Goal: Task Accomplishment & Management: Manage account settings

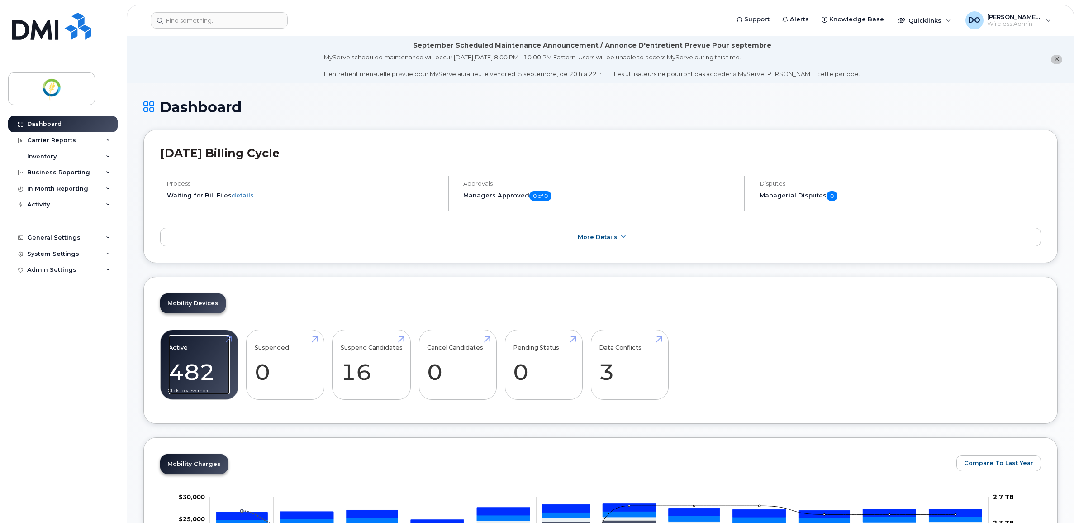
click at [207, 348] on link "Active 482" at bounding box center [199, 365] width 61 height 60
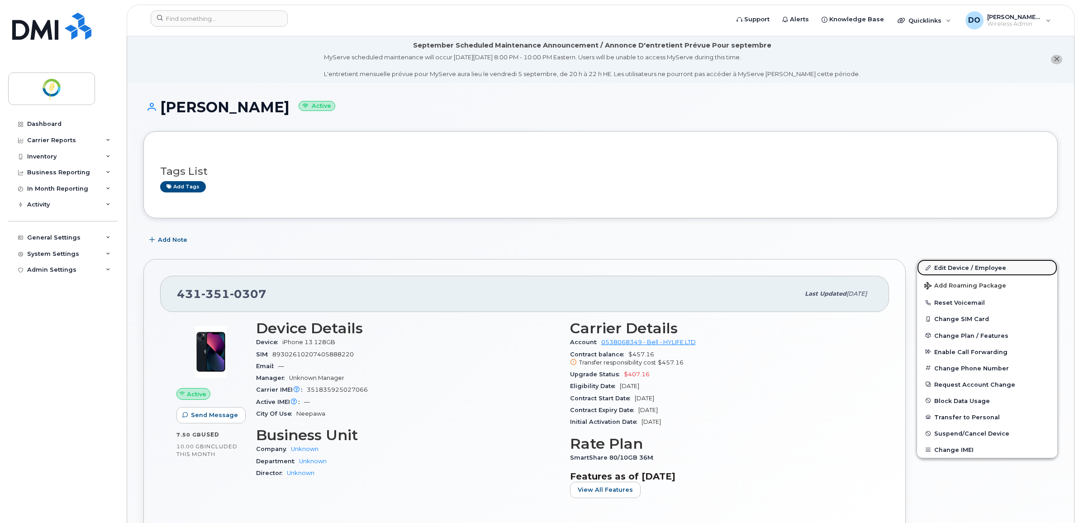
click at [962, 266] on link "Edit Device / Employee" at bounding box center [987, 267] width 140 height 16
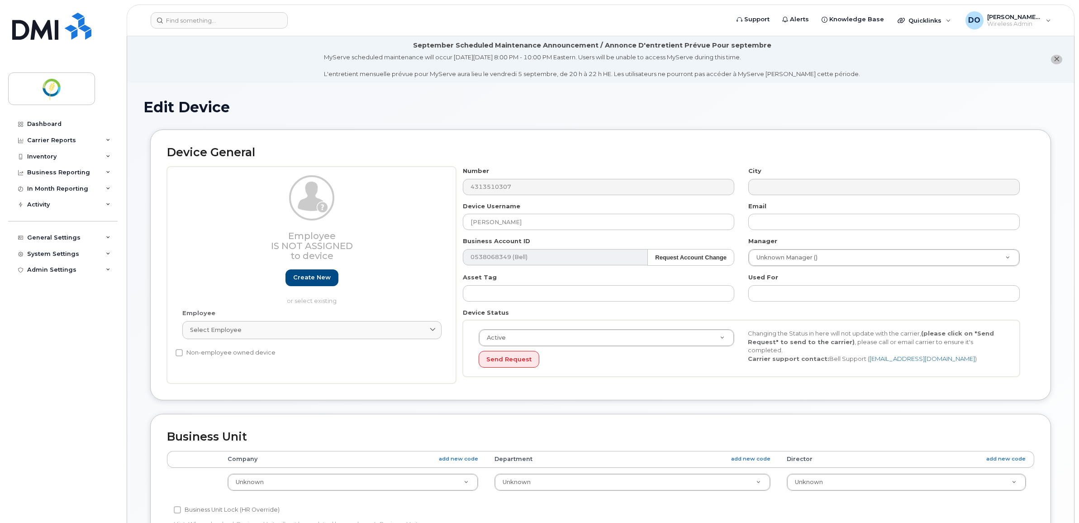
select select "29336434"
select select "29336435"
select select "29336436"
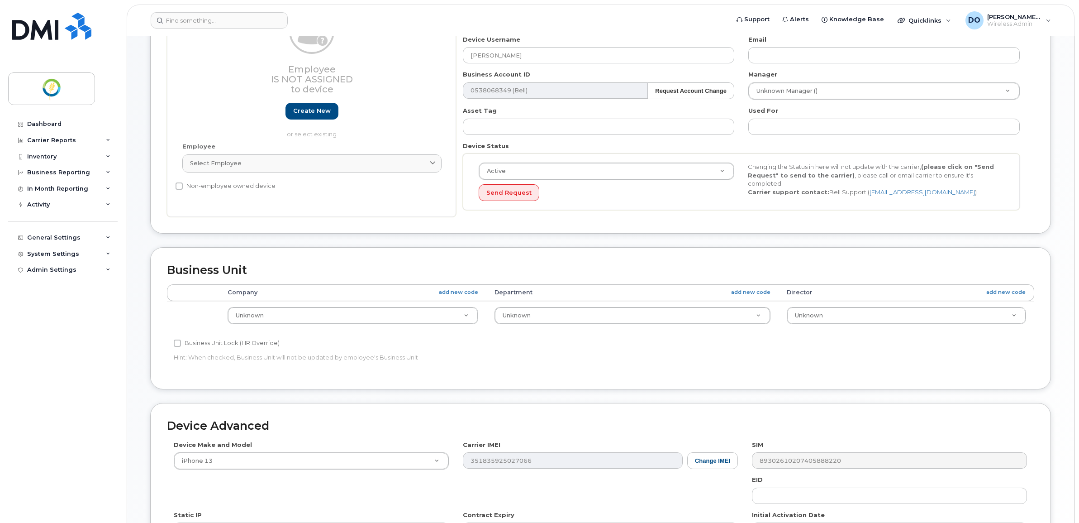
scroll to position [170, 0]
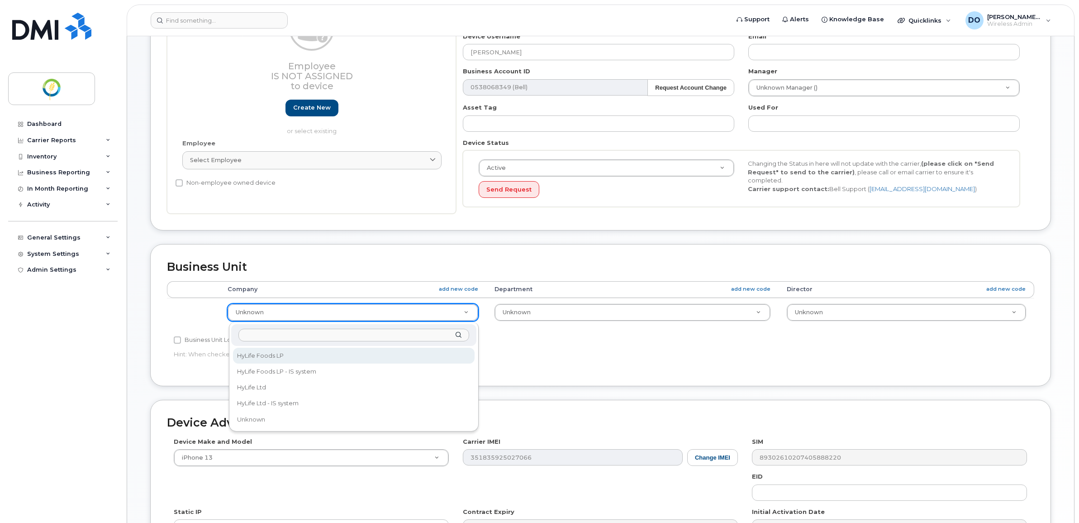
select select "29336447"
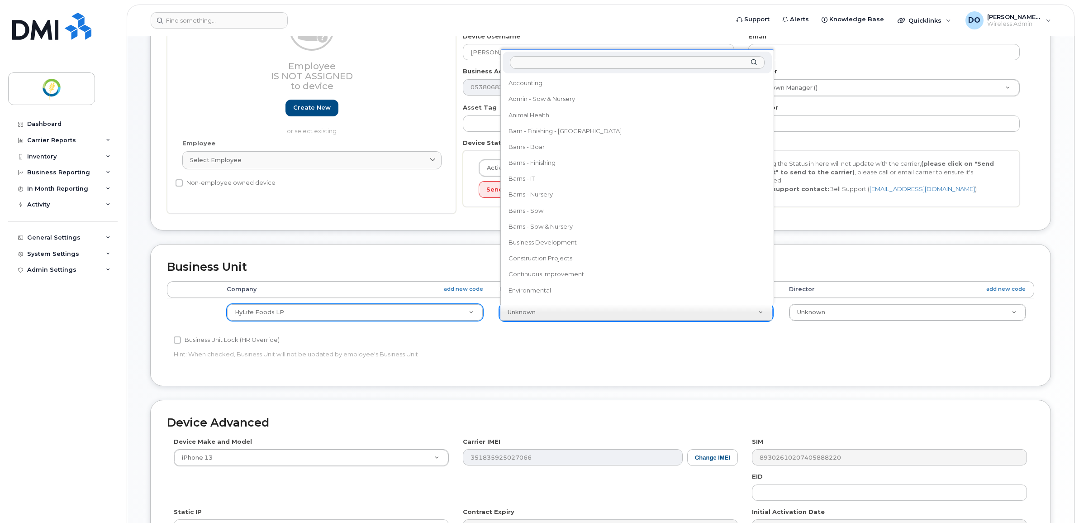
scroll to position [440, 0]
select select "29336488"
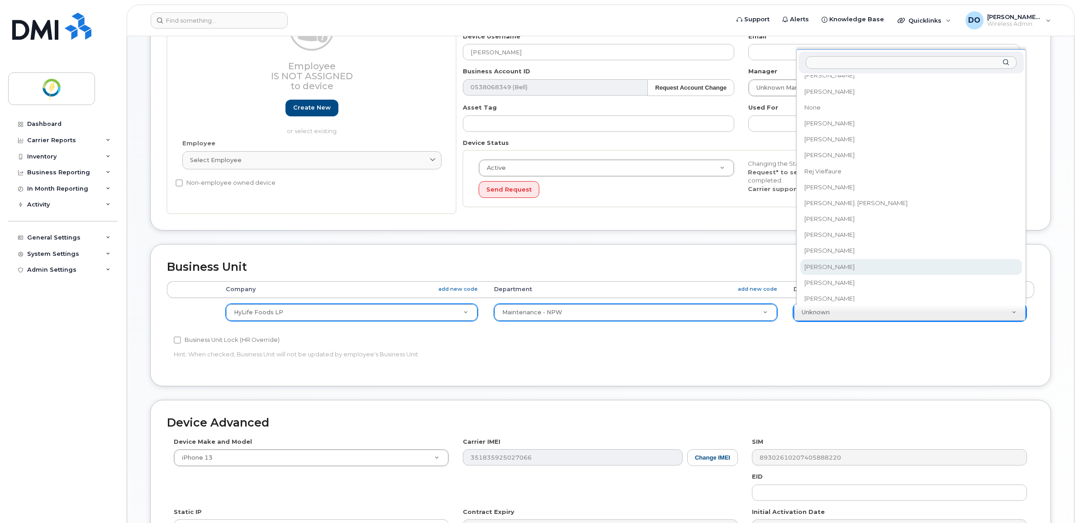
scroll to position [460, 0]
select select "29336528"
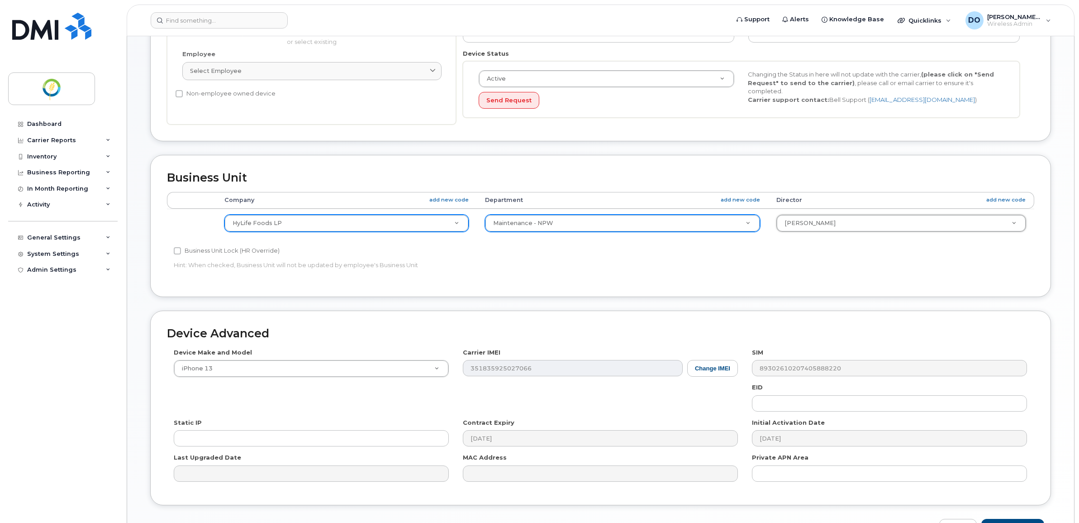
scroll to position [319, 0]
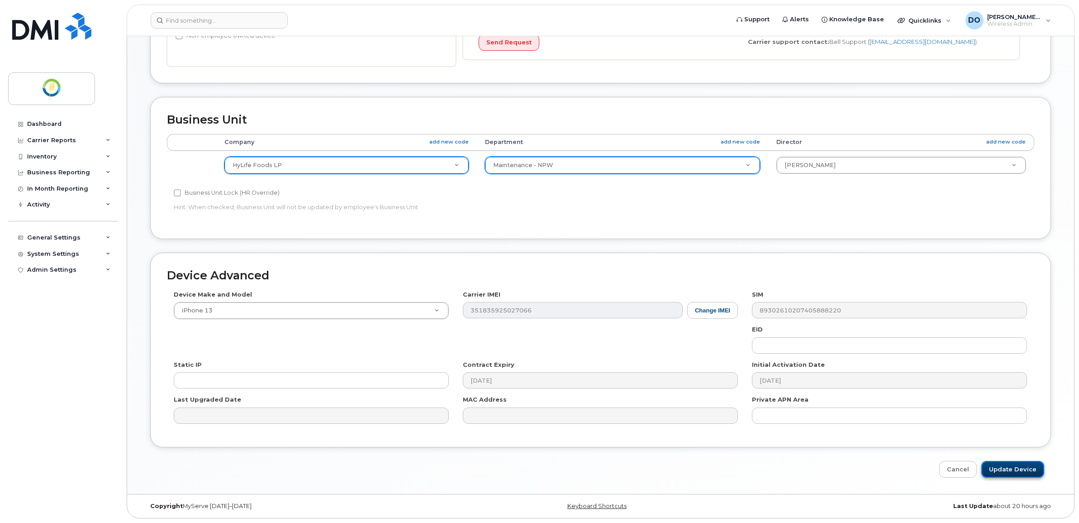
click at [1008, 469] on input "Update Device" at bounding box center [1012, 469] width 63 height 17
type input "Saving..."
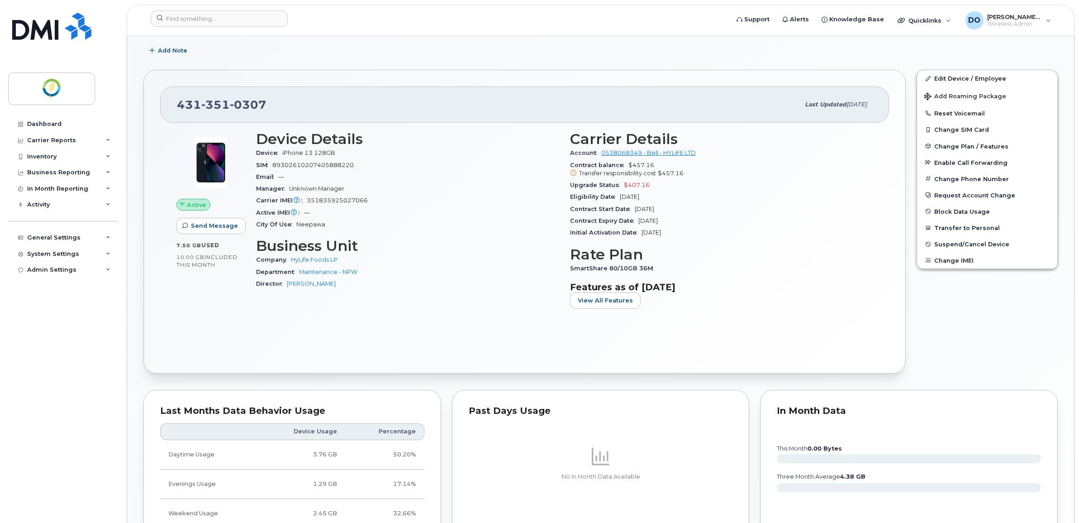
scroll to position [113, 0]
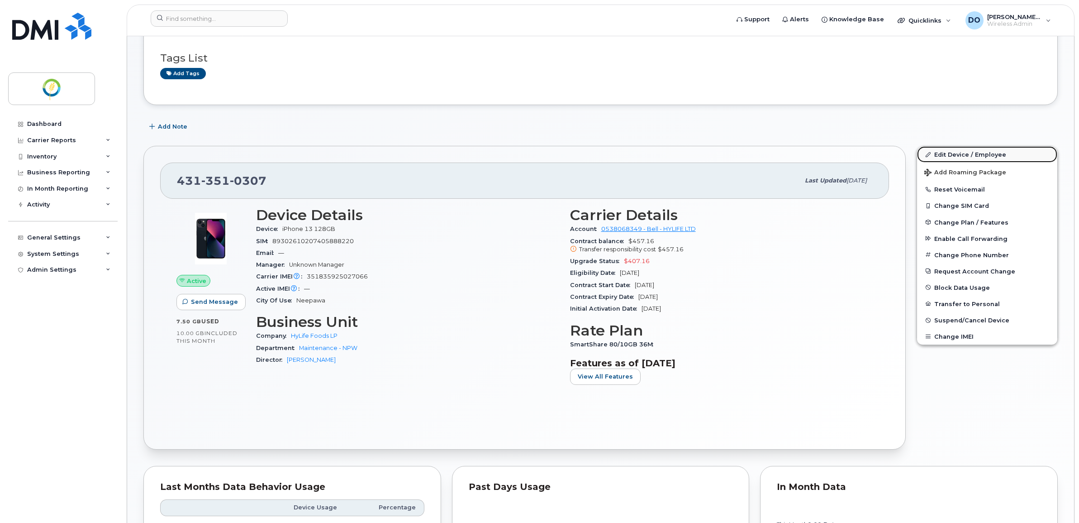
click at [969, 150] on link "Edit Device / Employee" at bounding box center [987, 154] width 140 height 16
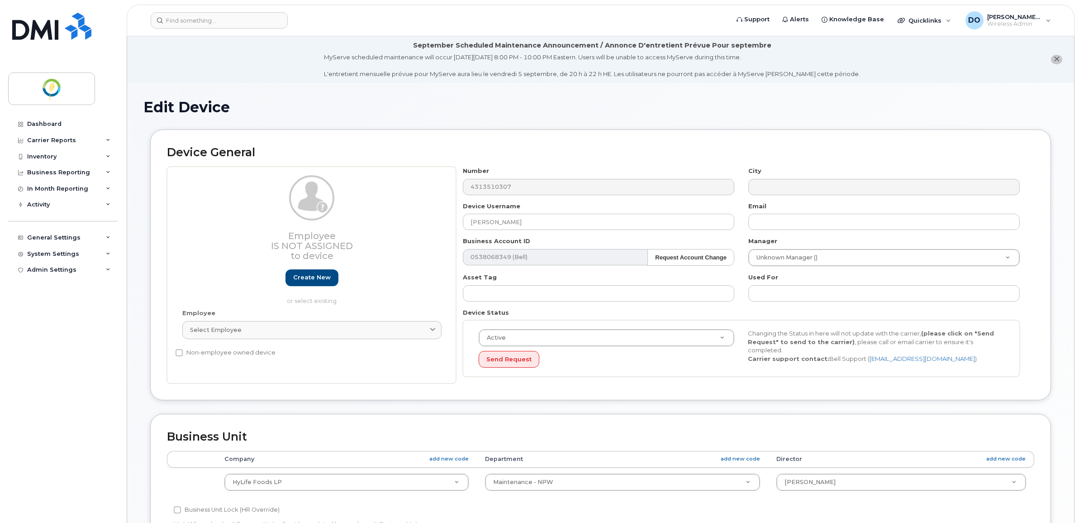
select select "29336488"
select select "29336528"
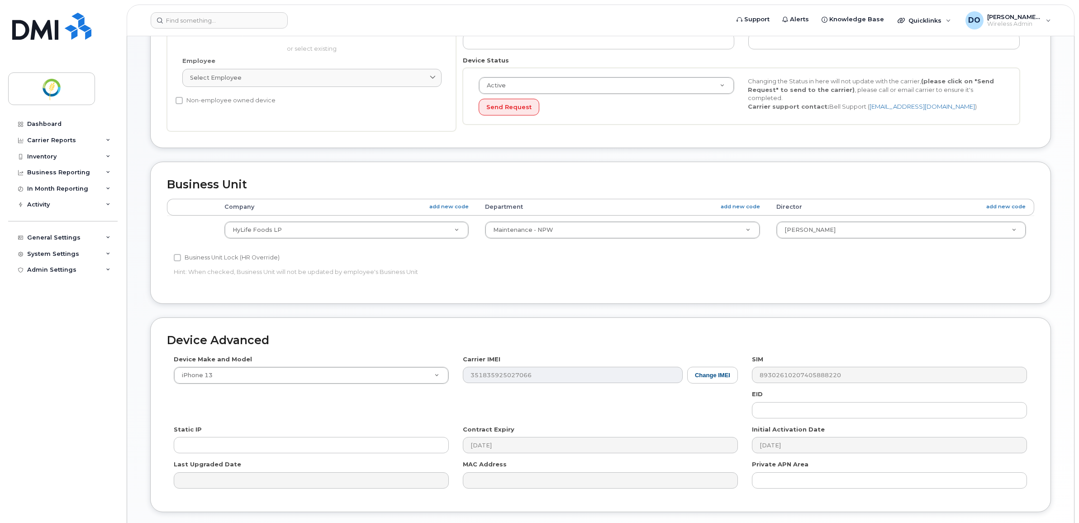
scroll to position [149, 0]
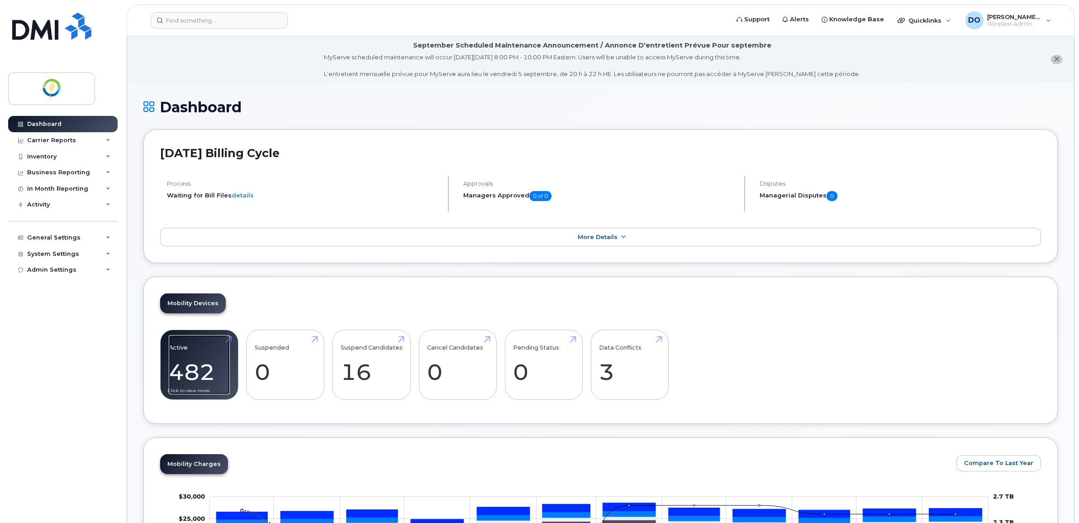
click at [206, 366] on link "Active 482" at bounding box center [199, 365] width 61 height 60
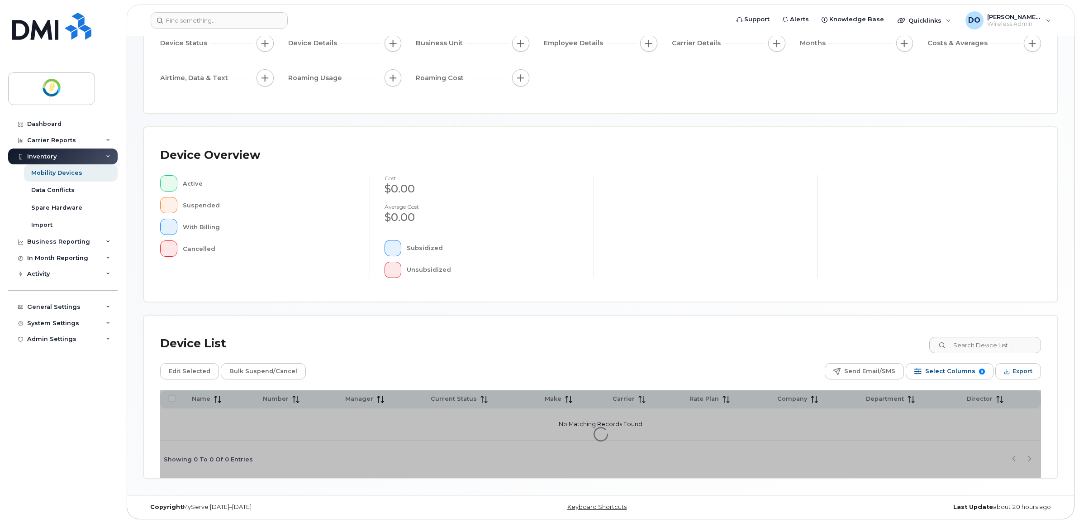
scroll to position [100, 0]
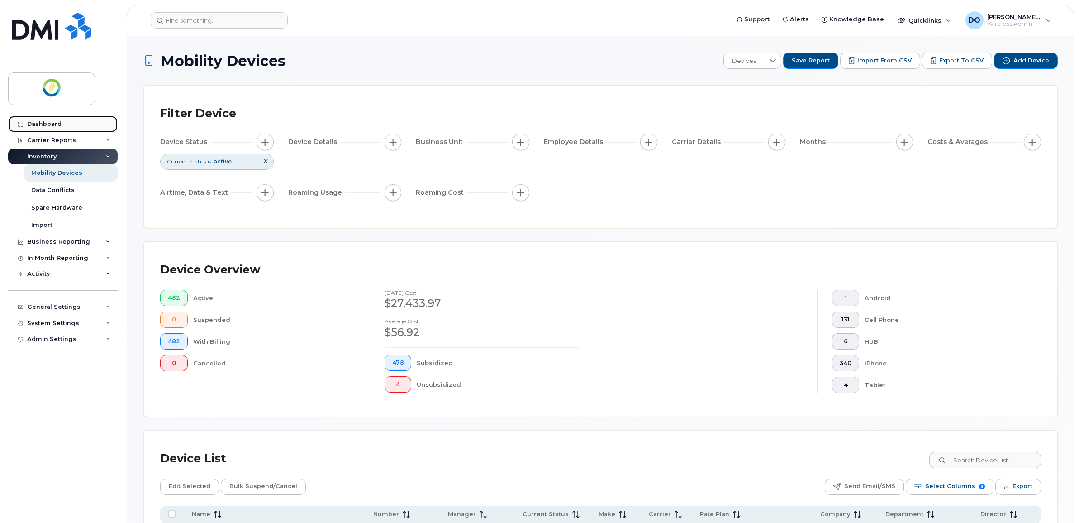
click at [46, 118] on link "Dashboard" at bounding box center [62, 124] width 109 height 16
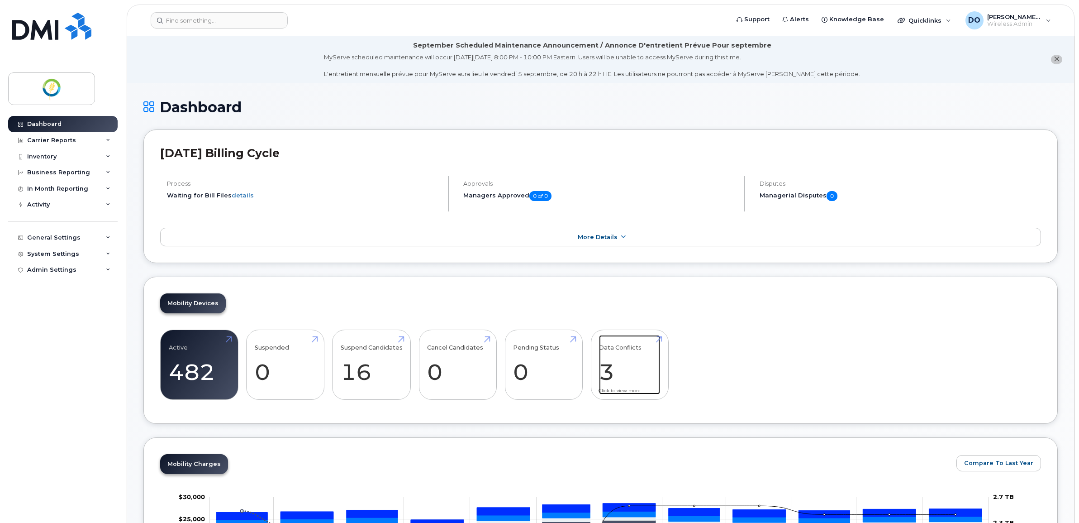
click at [638, 371] on link "Data Conflicts 3" at bounding box center [629, 365] width 61 height 60
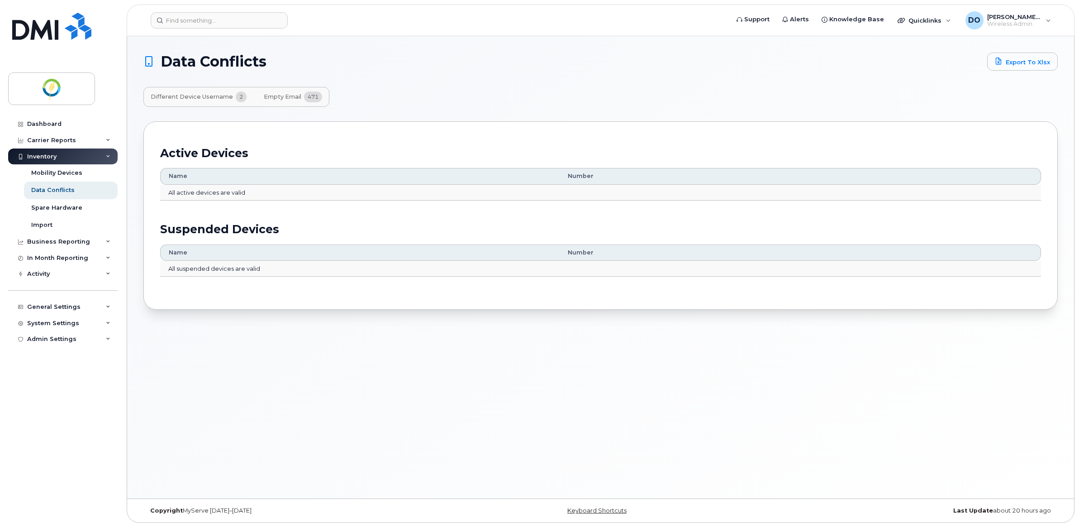
click at [48, 115] on div "Dashboard Carrier Reports Monthly Billing Data Daily Data Pooling Data Behavior…" at bounding box center [61, 261] width 123 height 523
click at [43, 121] on div "Dashboard" at bounding box center [44, 123] width 34 height 7
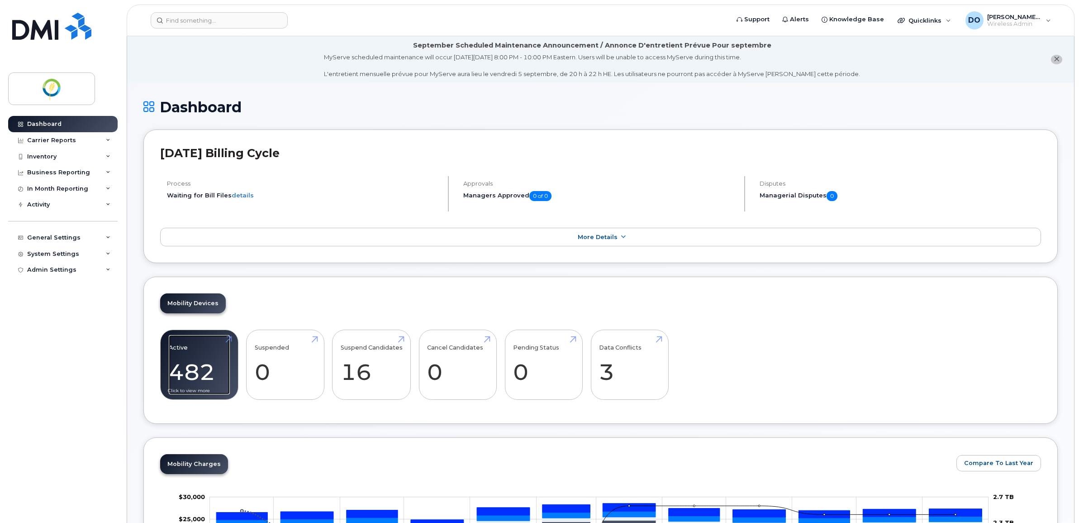
click at [181, 357] on link "Active 482" at bounding box center [199, 365] width 61 height 60
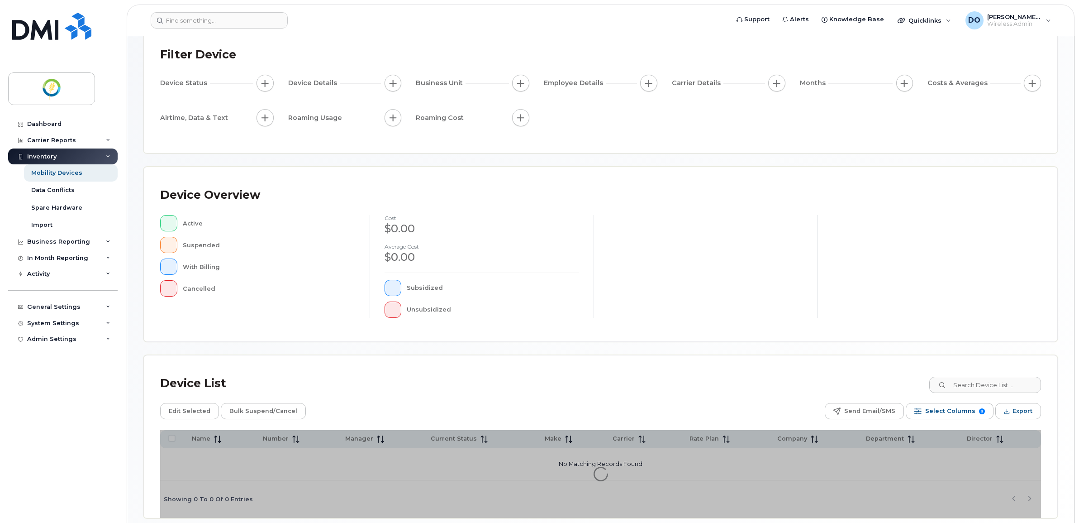
scroll to position [100, 0]
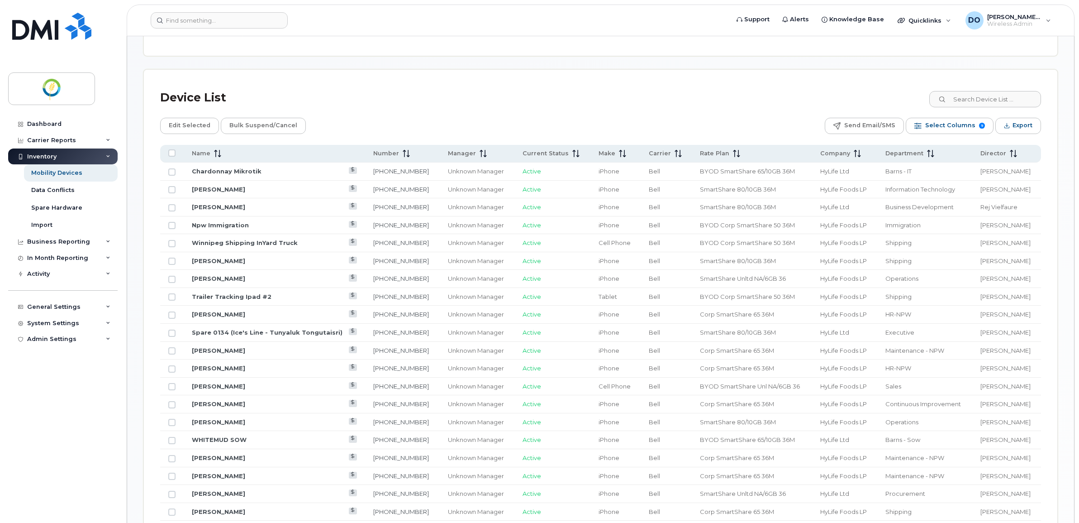
scroll to position [270, 0]
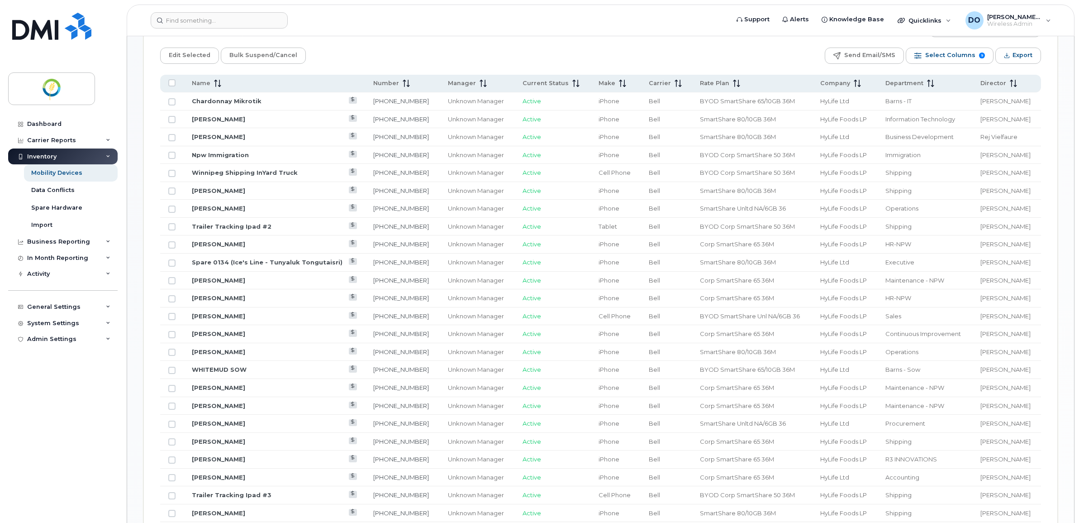
scroll to position [326, 0]
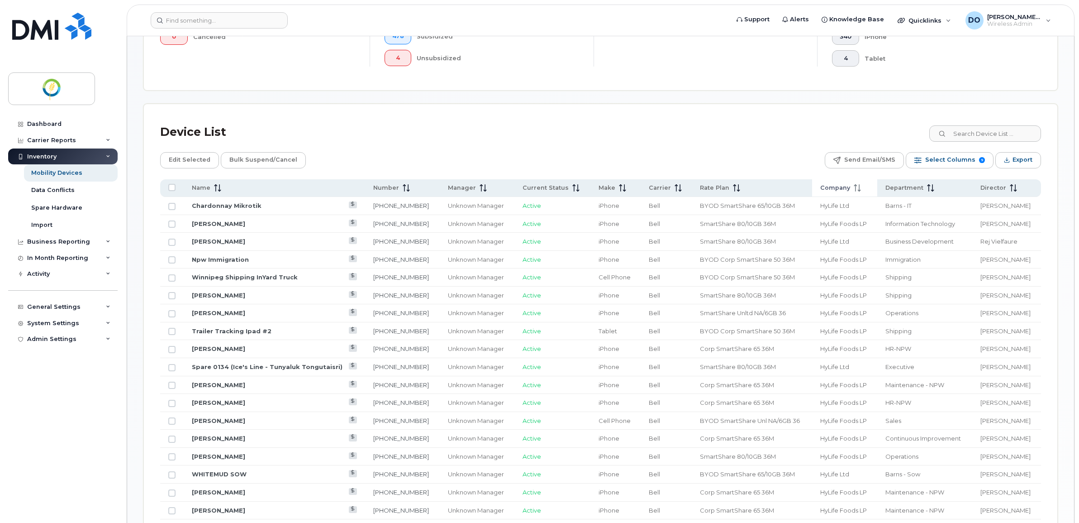
click at [824, 185] on span "Company" at bounding box center [835, 188] width 30 height 8
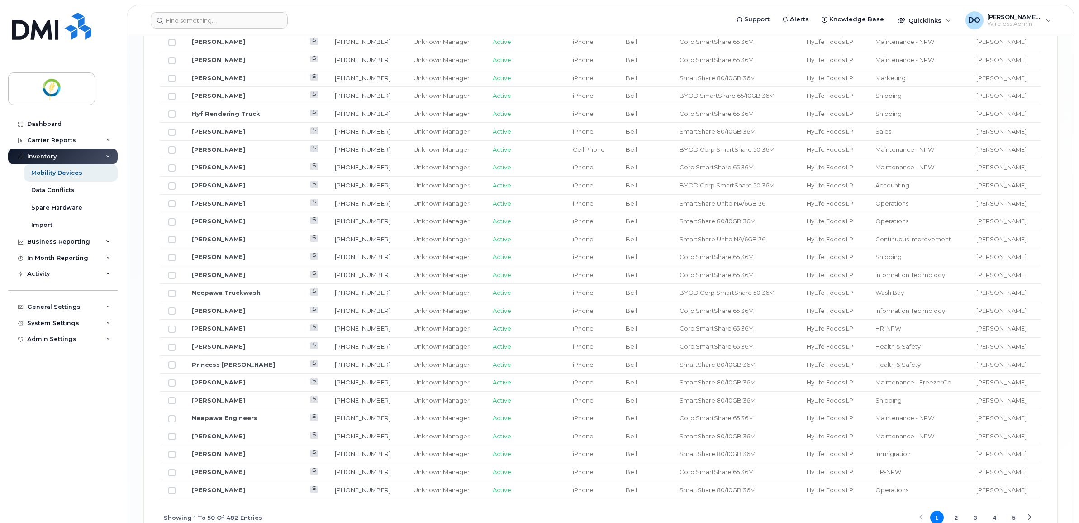
scroll to position [985, 0]
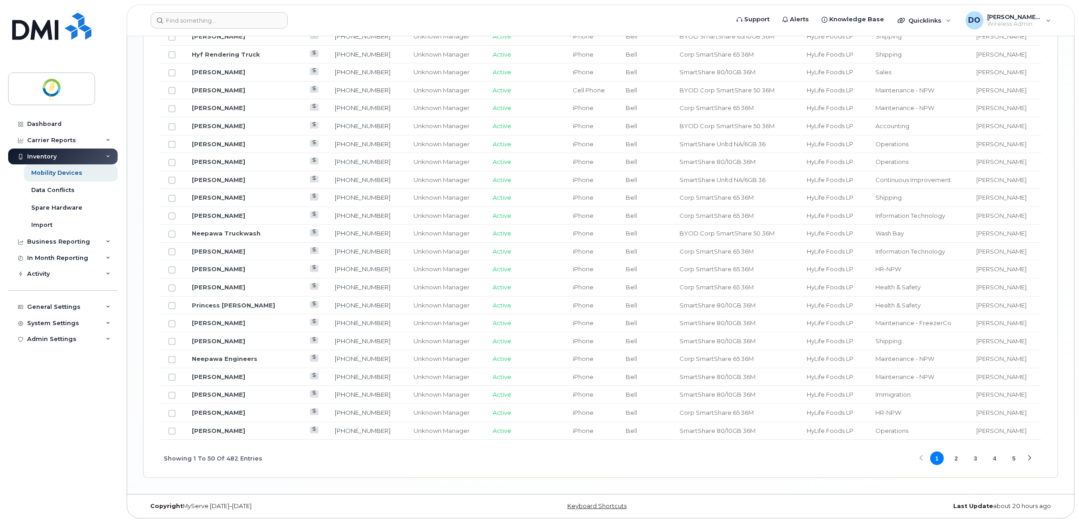
click at [957, 455] on button "2" at bounding box center [956, 458] width 14 height 14
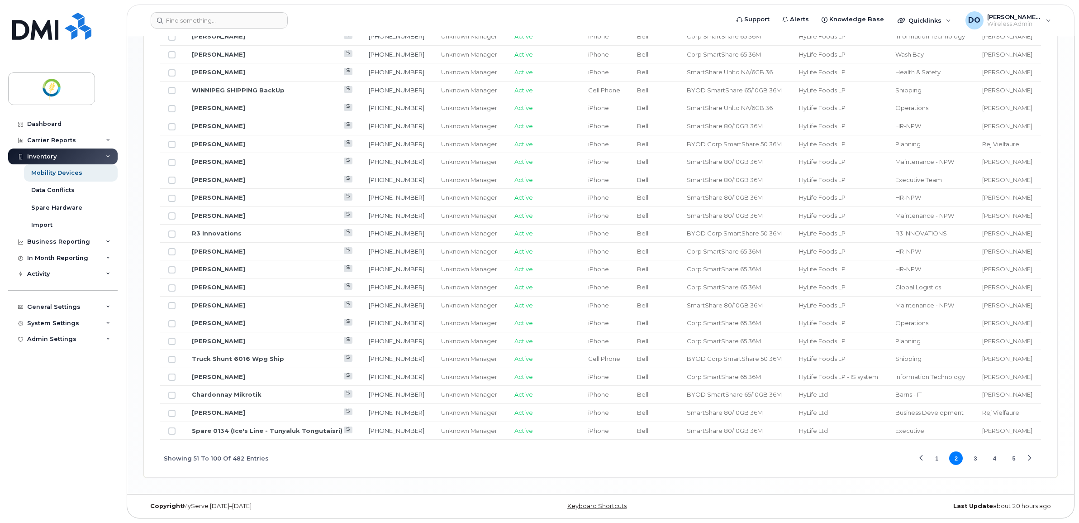
click at [957, 455] on button "2" at bounding box center [956, 458] width 14 height 14
click at [976, 457] on button "3" at bounding box center [976, 458] width 14 height 14
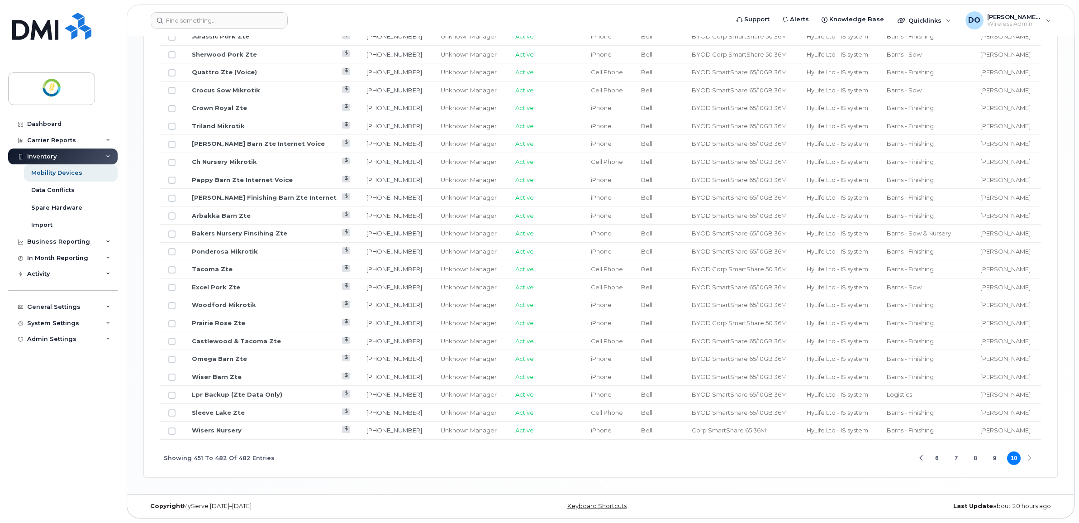
scroll to position [661, 0]
click at [1030, 457] on div "Showing 451 To 482 Of 482 Entries 6 7 8 9 10" at bounding box center [600, 458] width 881 height 38
click at [993, 456] on button "9" at bounding box center [995, 458] width 14 height 14
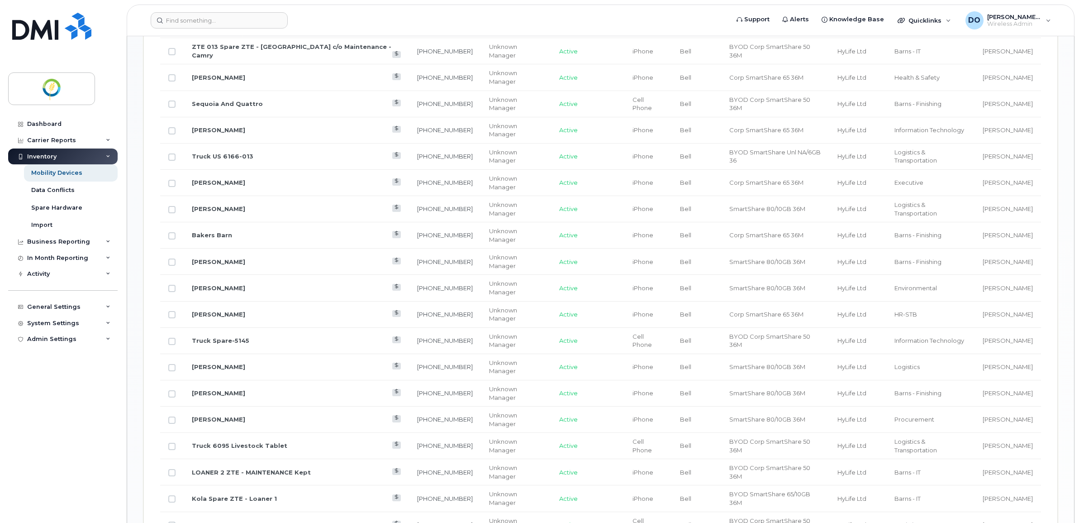
scroll to position [985, 0]
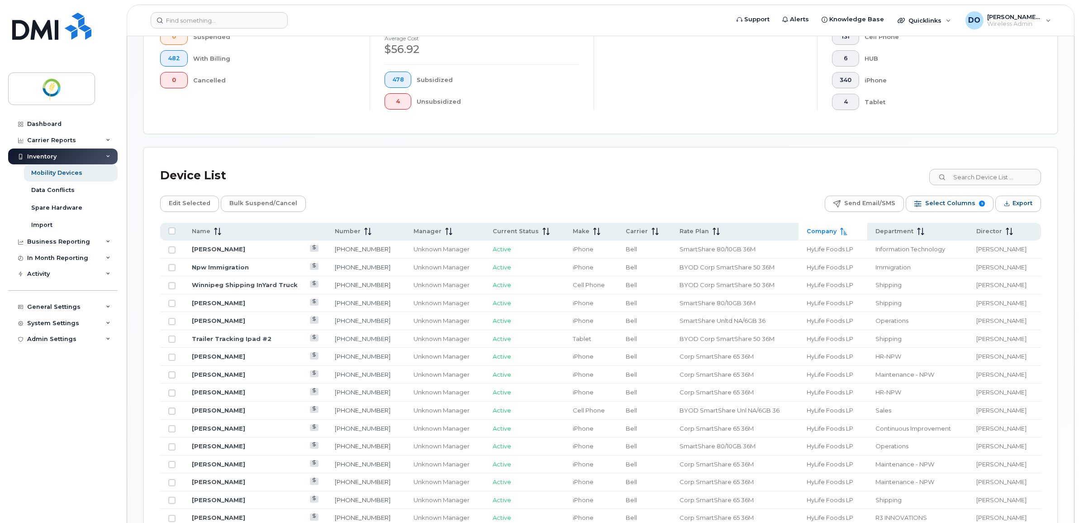
scroll to position [306, 0]
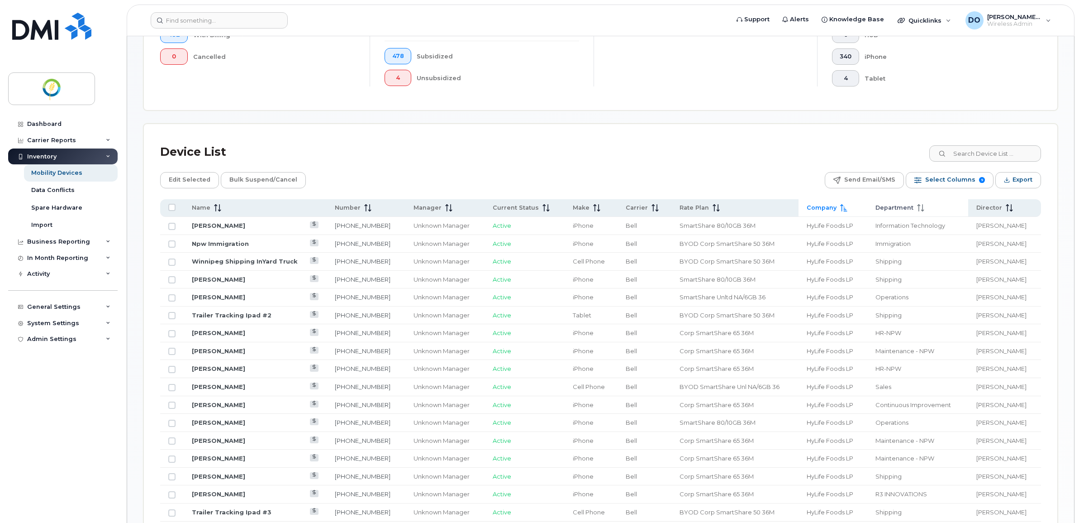
click at [891, 214] on th "Department" at bounding box center [917, 208] width 101 height 18
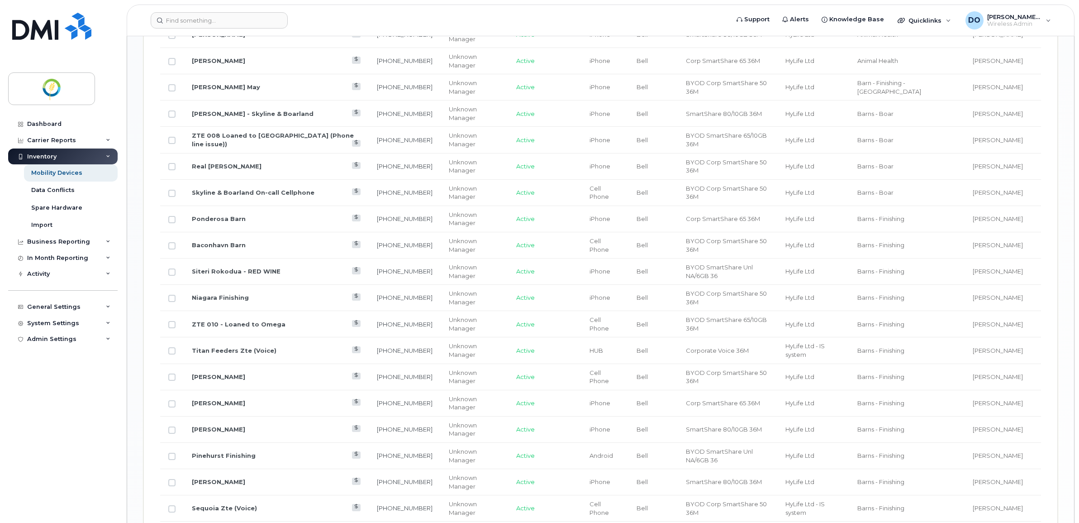
scroll to position [985, 0]
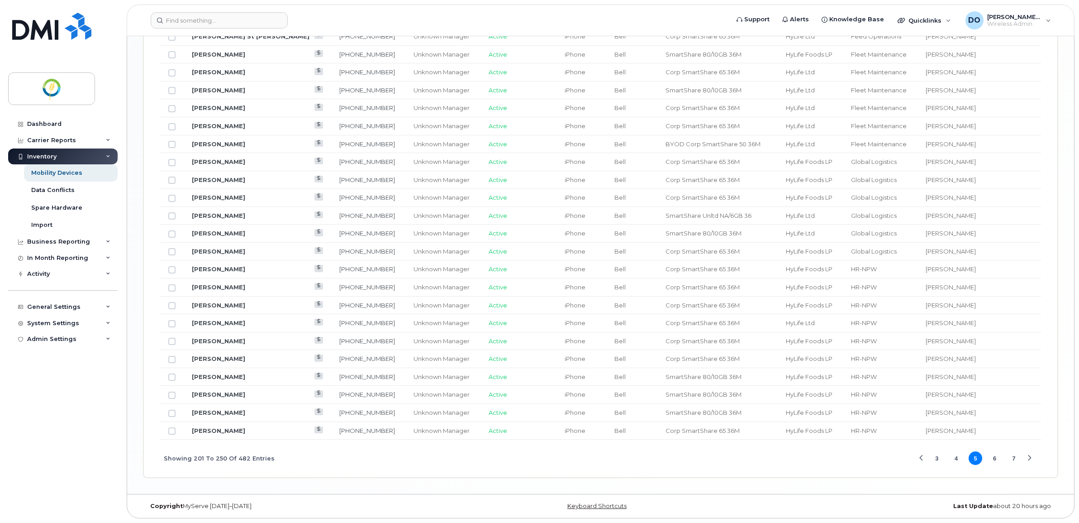
click at [1015, 458] on button "7" at bounding box center [1014, 458] width 14 height 14
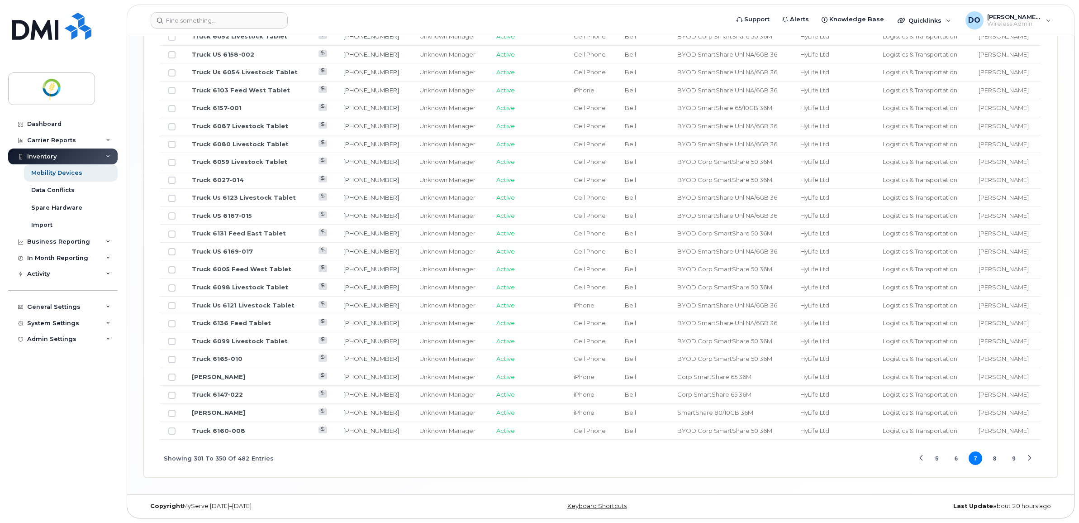
click at [1015, 458] on button "9" at bounding box center [1014, 458] width 14 height 14
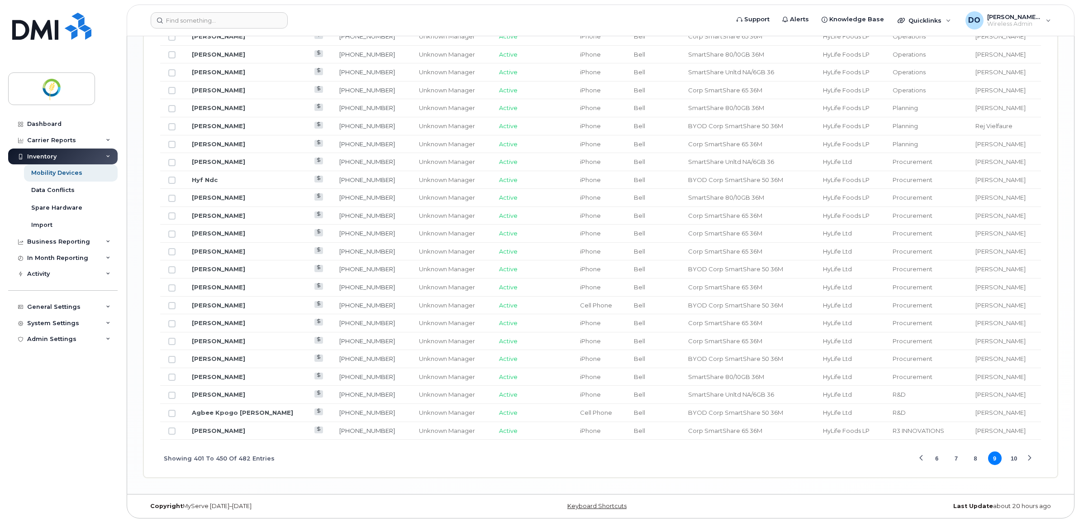
click at [1015, 458] on button "10" at bounding box center [1014, 458] width 14 height 14
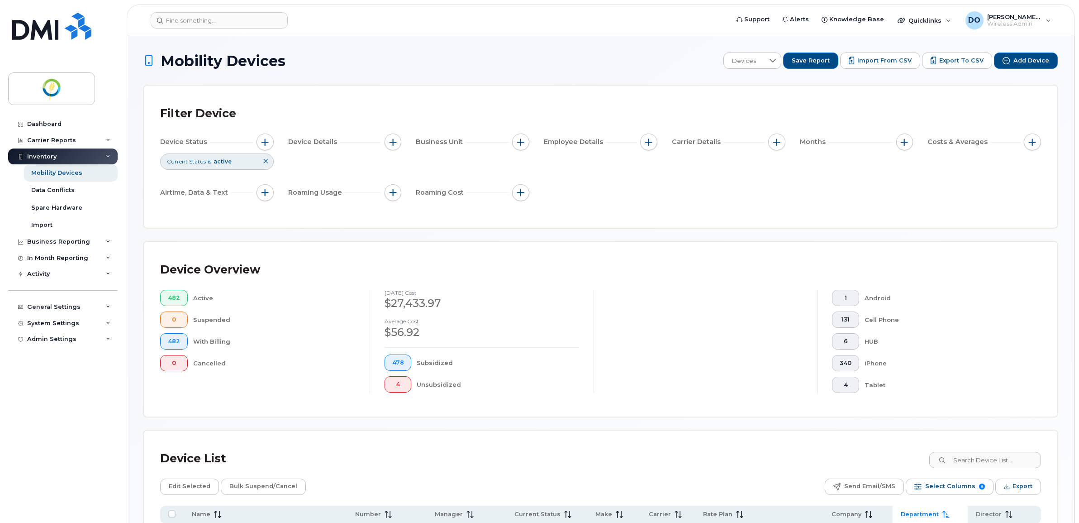
scroll to position [226, 0]
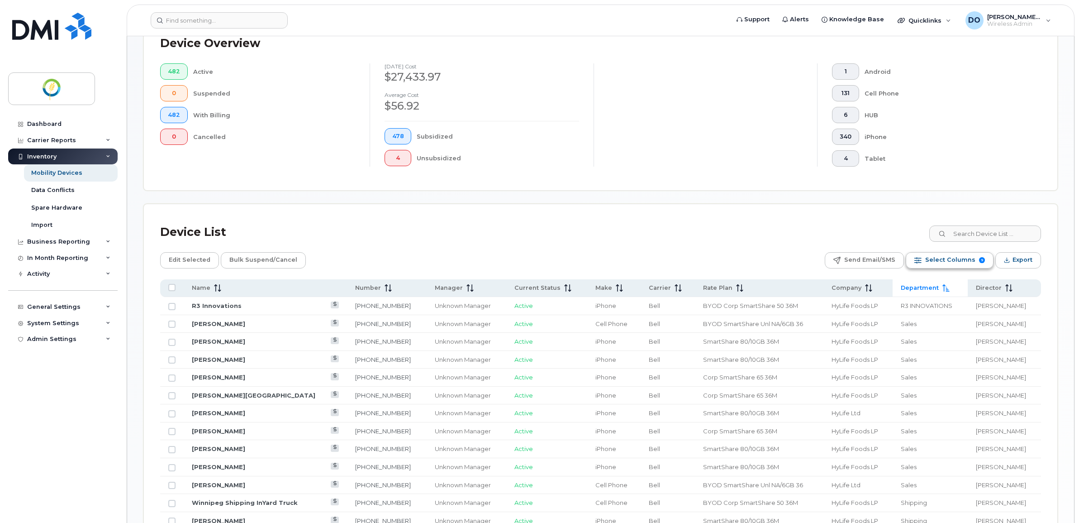
click at [964, 263] on span "Select Columns" at bounding box center [950, 260] width 50 height 14
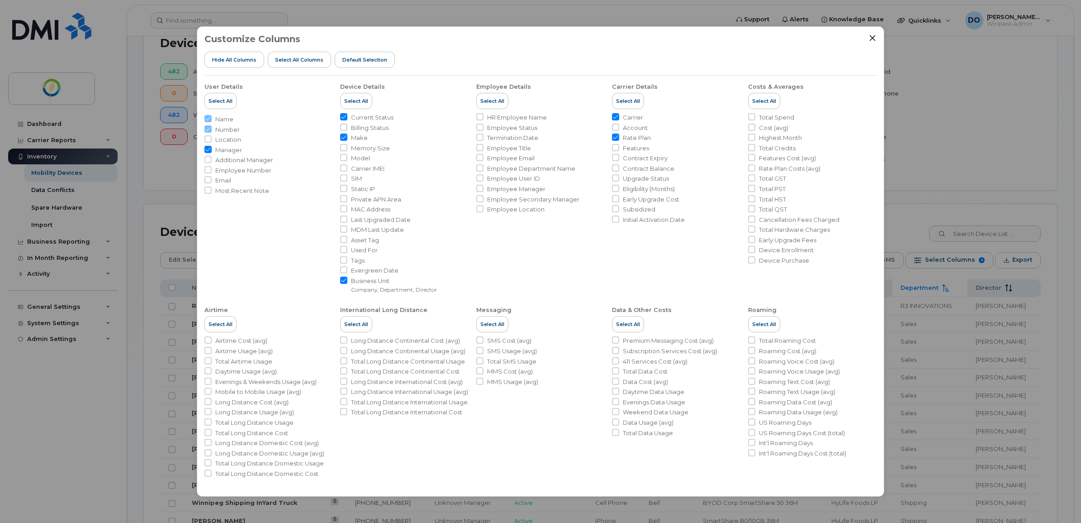
click at [207, 148] on input "Manager" at bounding box center [208, 149] width 7 height 7
checkbox input "false"
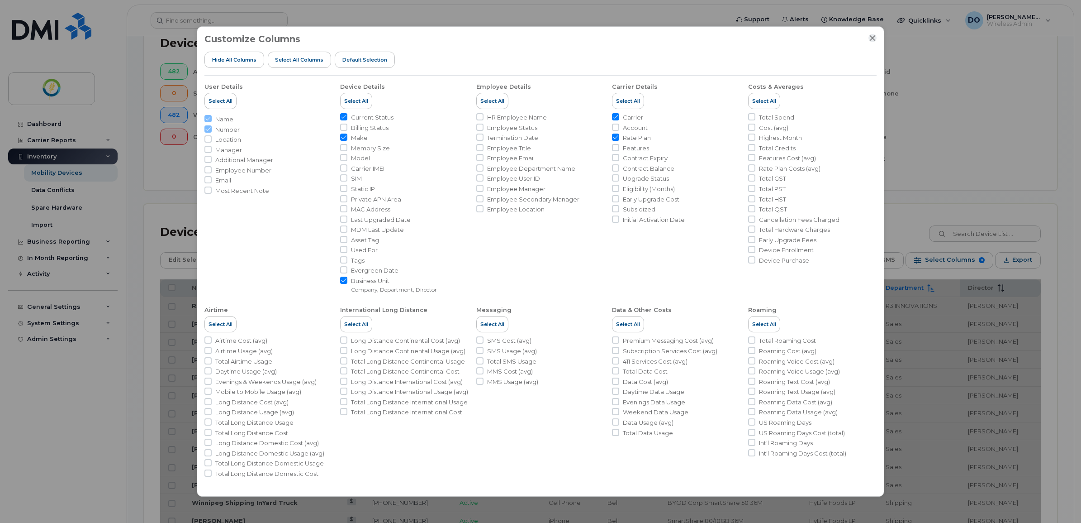
click at [872, 37] on icon "Close" at bounding box center [872, 37] width 7 height 7
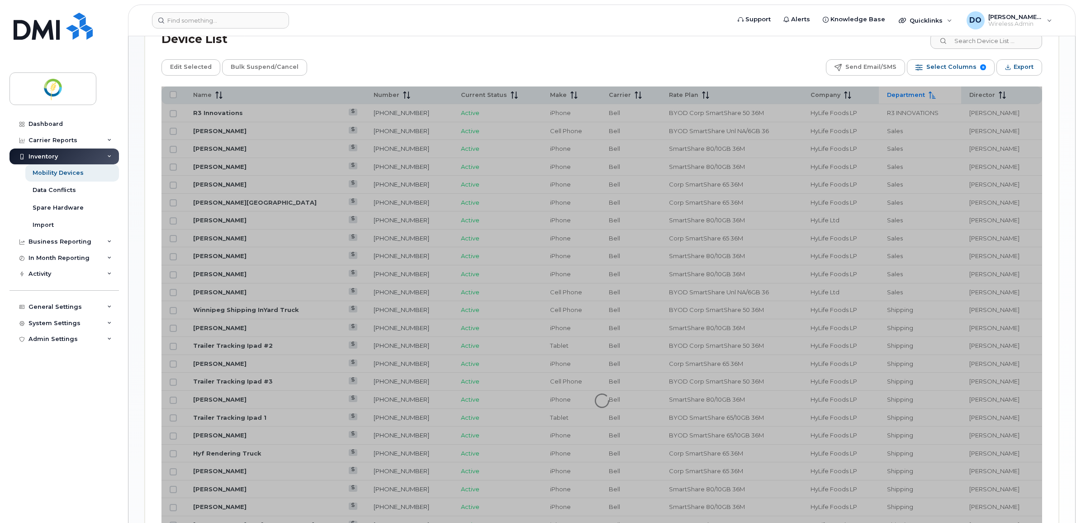
scroll to position [396, 0]
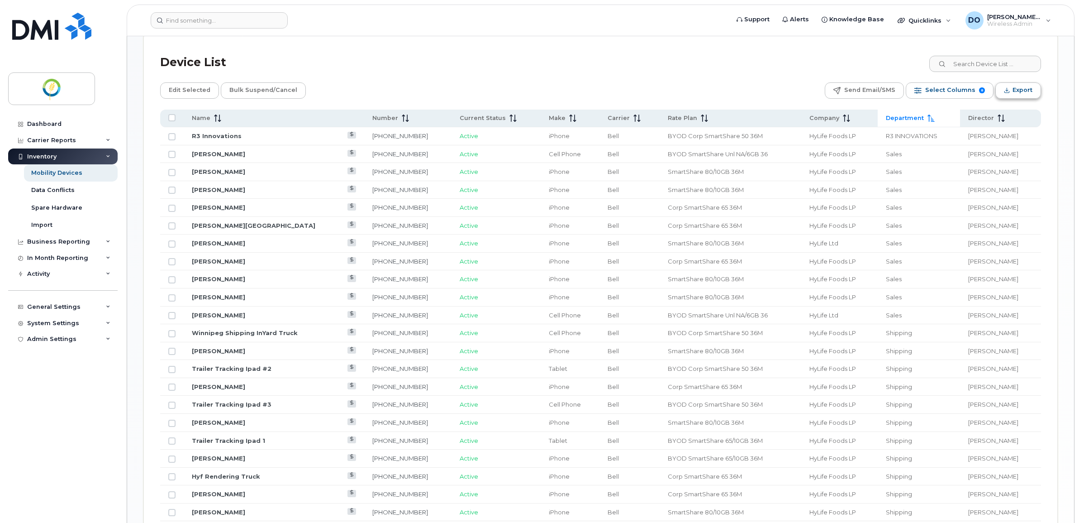
click at [1016, 93] on span "Export" at bounding box center [1023, 90] width 20 height 14
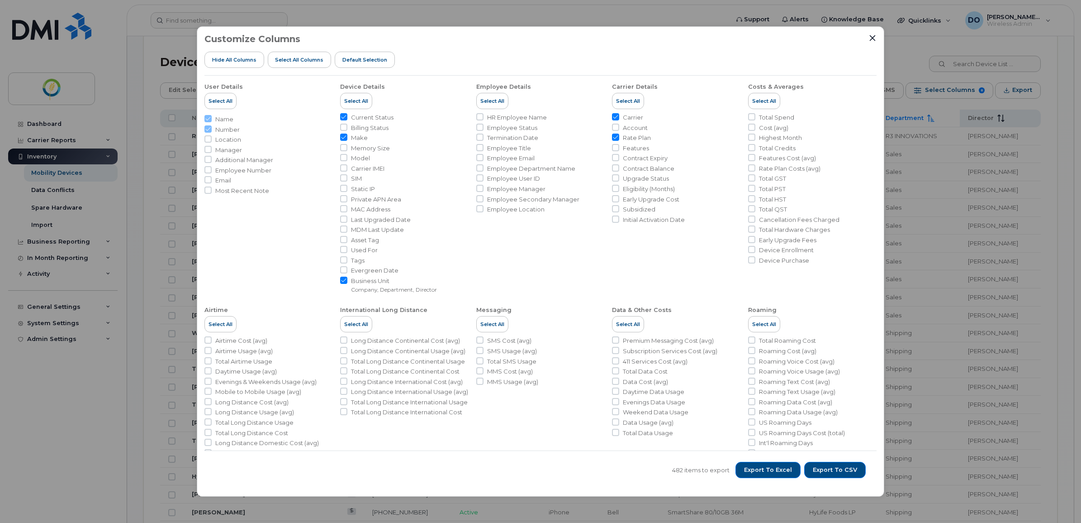
drag, startPoint x: 873, startPoint y: 38, endPoint x: 761, endPoint y: 43, distance: 112.4
click at [873, 38] on icon "Close" at bounding box center [873, 38] width 6 height 6
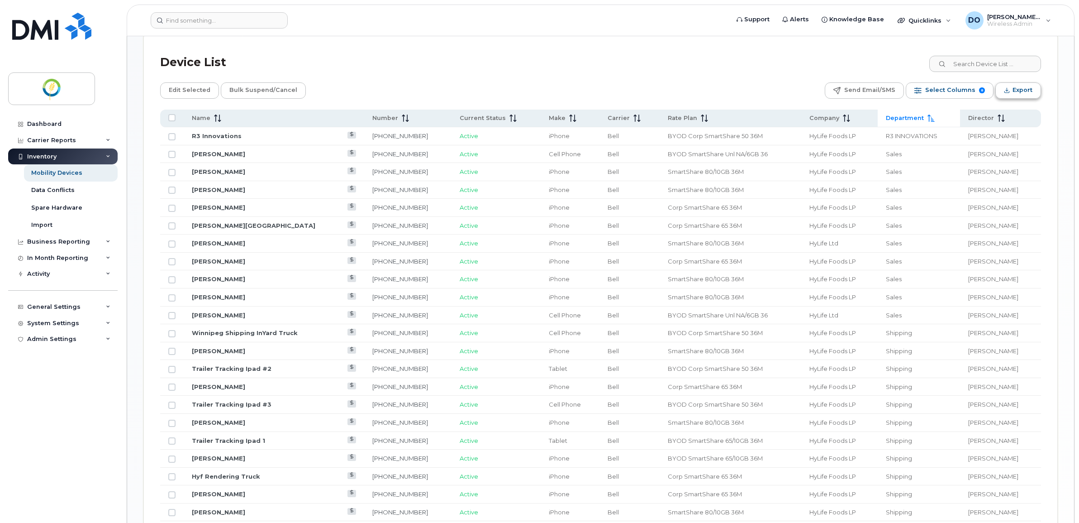
click at [1017, 90] on span "Export" at bounding box center [1023, 90] width 20 height 14
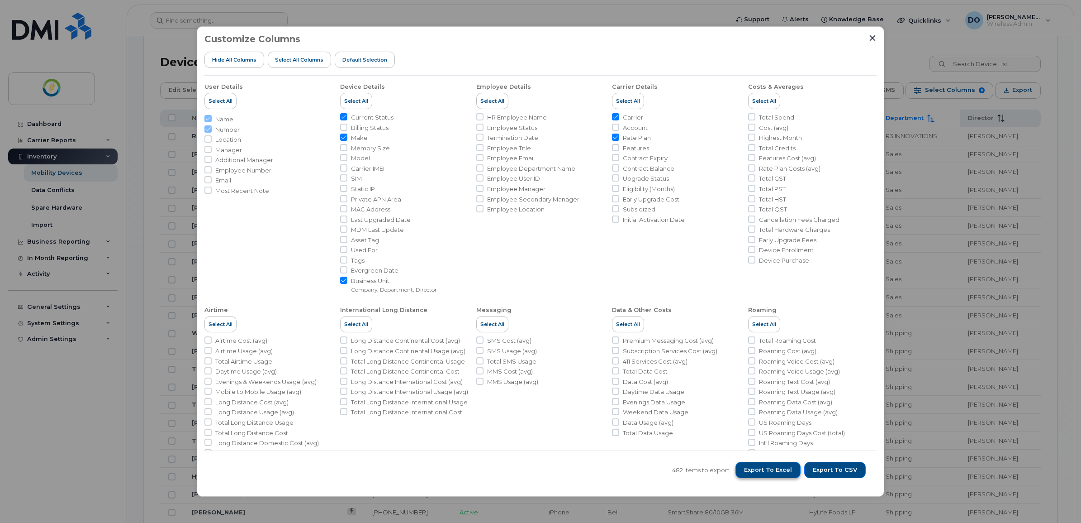
click at [784, 471] on span "Export to Excel" at bounding box center [768, 470] width 48 height 8
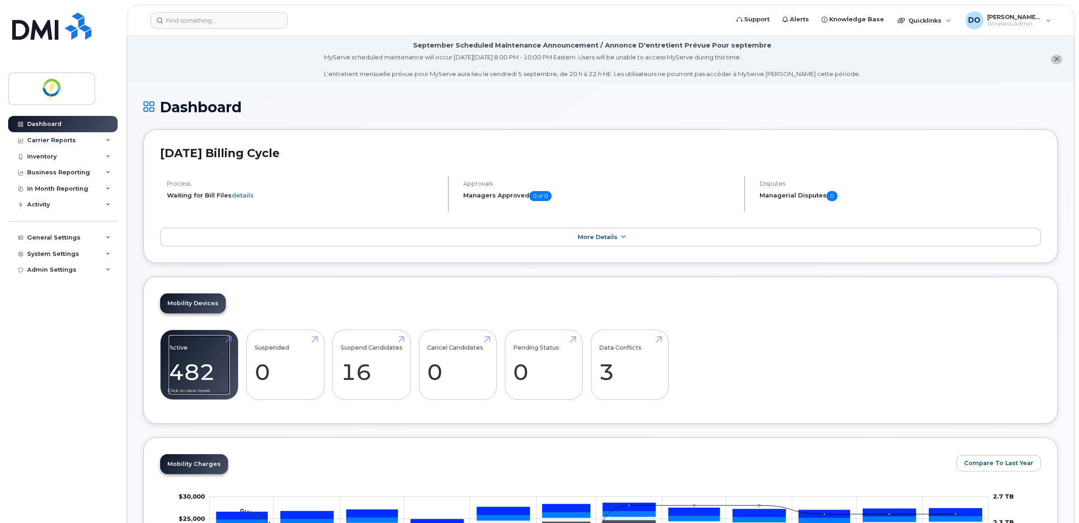
click at [193, 356] on link "Active 482" at bounding box center [199, 365] width 61 height 60
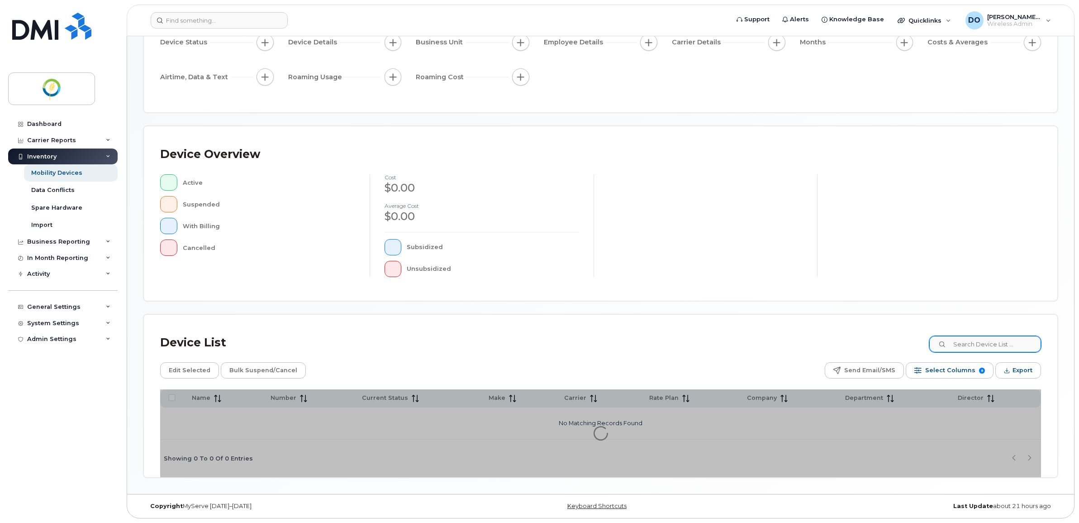
scroll to position [100, 0]
click at [992, 349] on input at bounding box center [984, 344] width 113 height 16
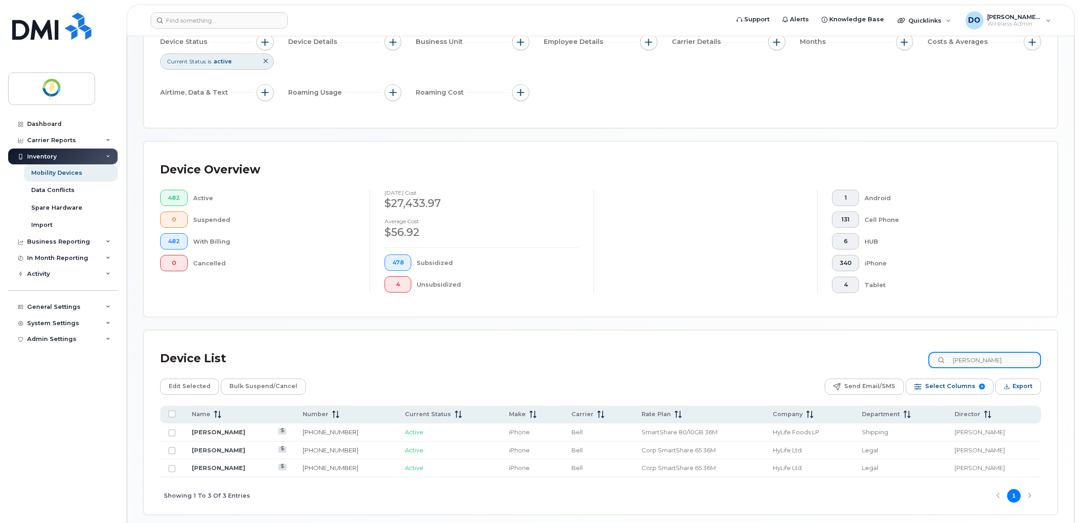
type input "lori"
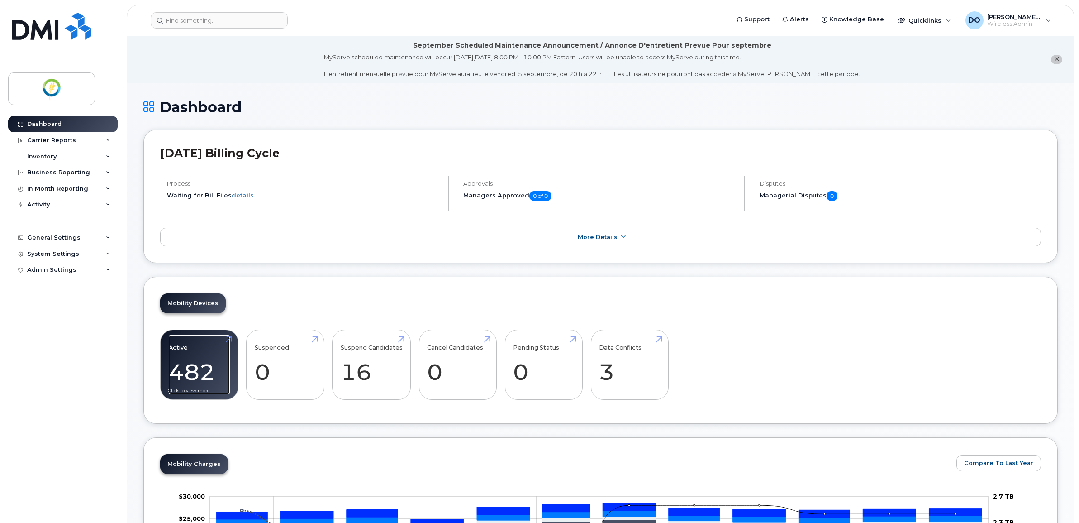
click at [199, 370] on link "Active 482" at bounding box center [199, 365] width 61 height 60
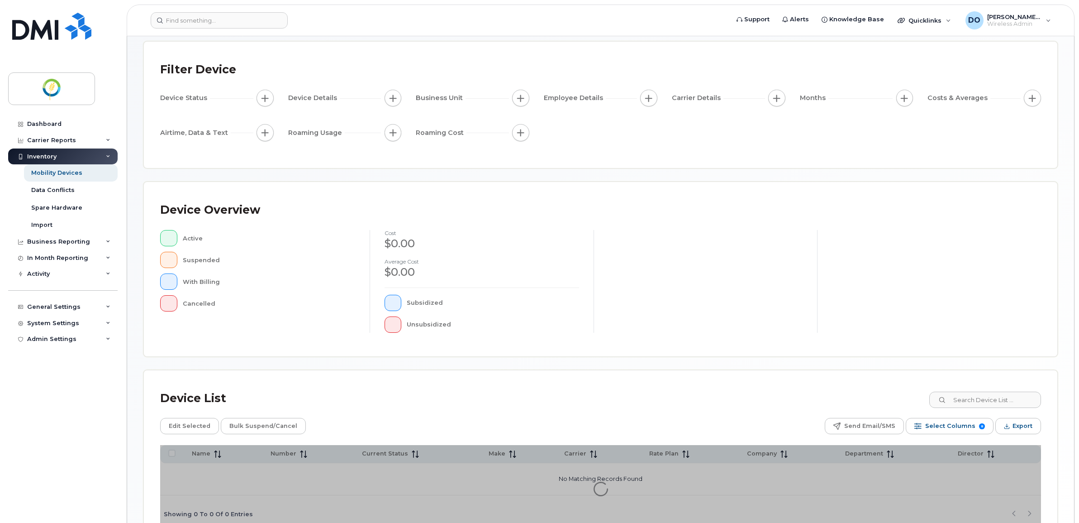
scroll to position [100, 0]
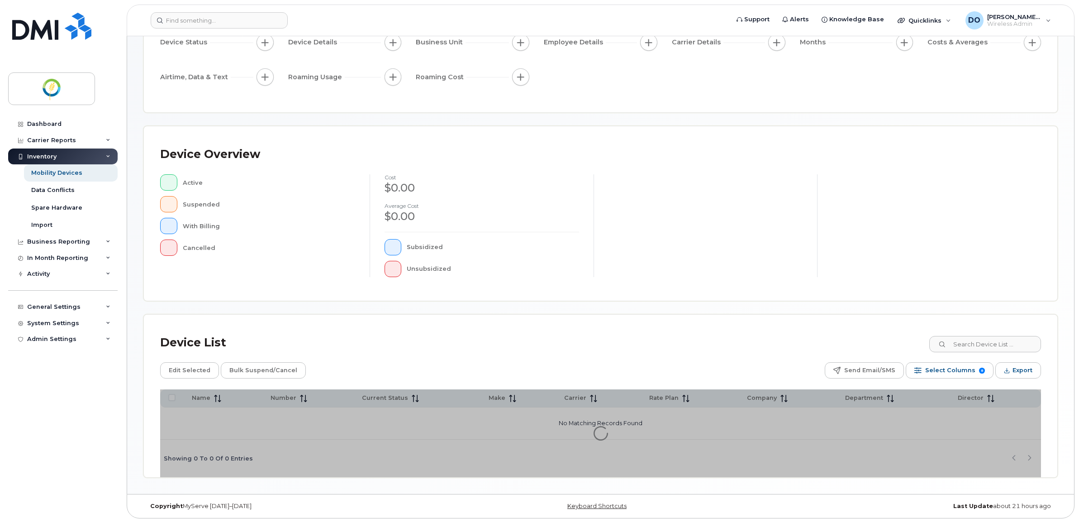
click at [982, 345] on div "Device List Edit Selected Bulk Suspend/Cancel Send Email/SMS Select Columns 8 F…" at bounding box center [601, 395] width 914 height 162
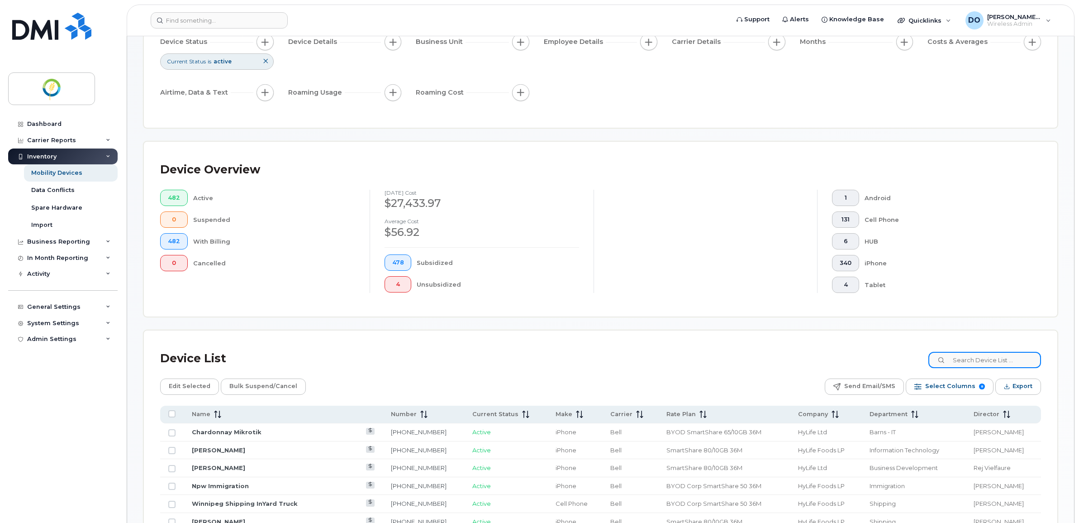
click at [966, 364] on input at bounding box center [984, 360] width 113 height 16
type input "lori"
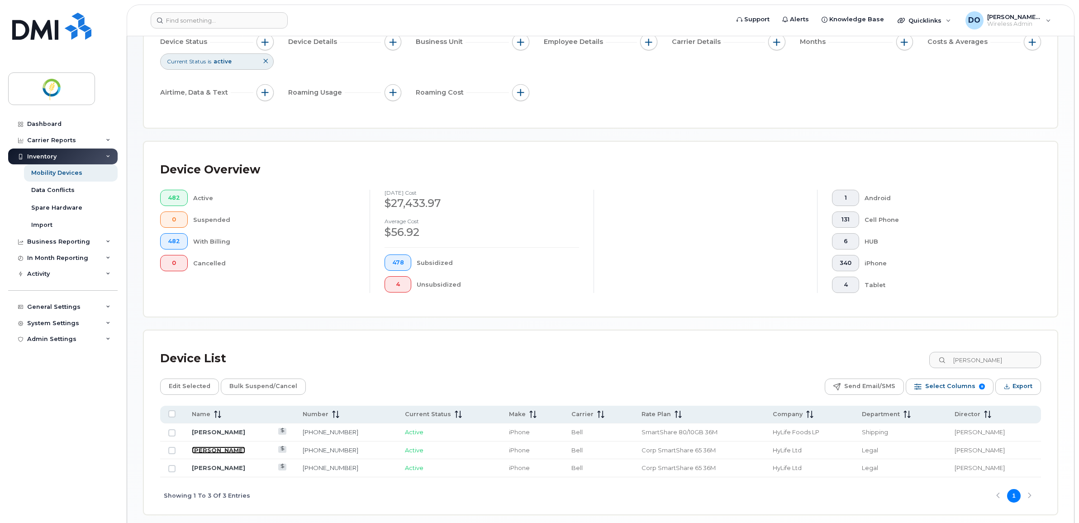
click at [218, 449] on link "[PERSON_NAME]" at bounding box center [218, 449] width 53 height 7
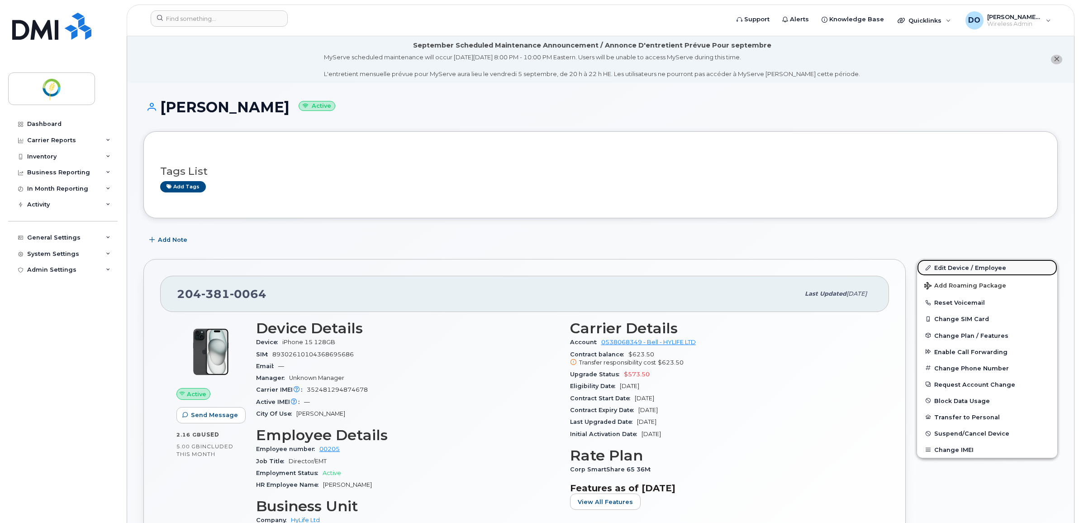
click at [949, 267] on link "Edit Device / Employee" at bounding box center [987, 267] width 140 height 16
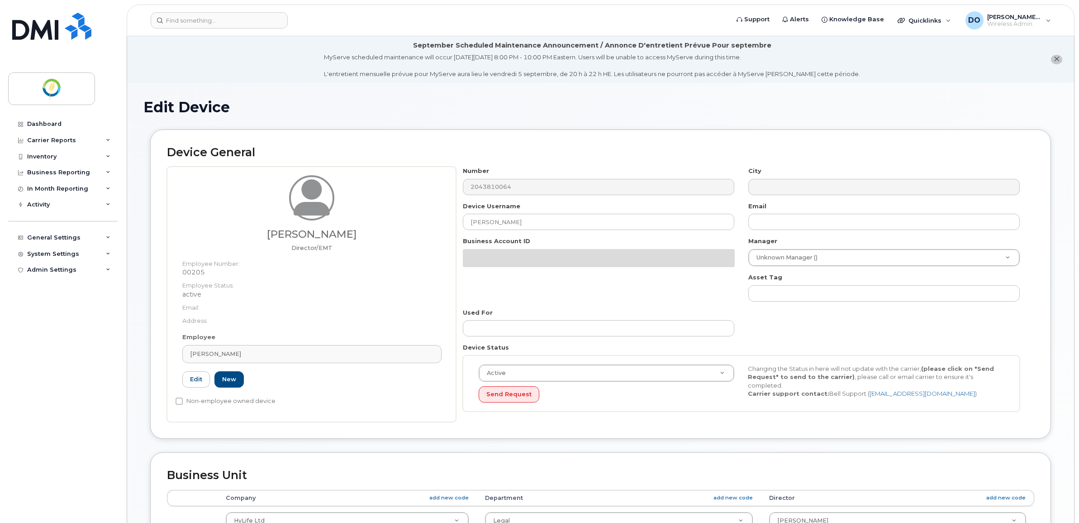
select select "29336448"
select select "29336461"
select select "29336503"
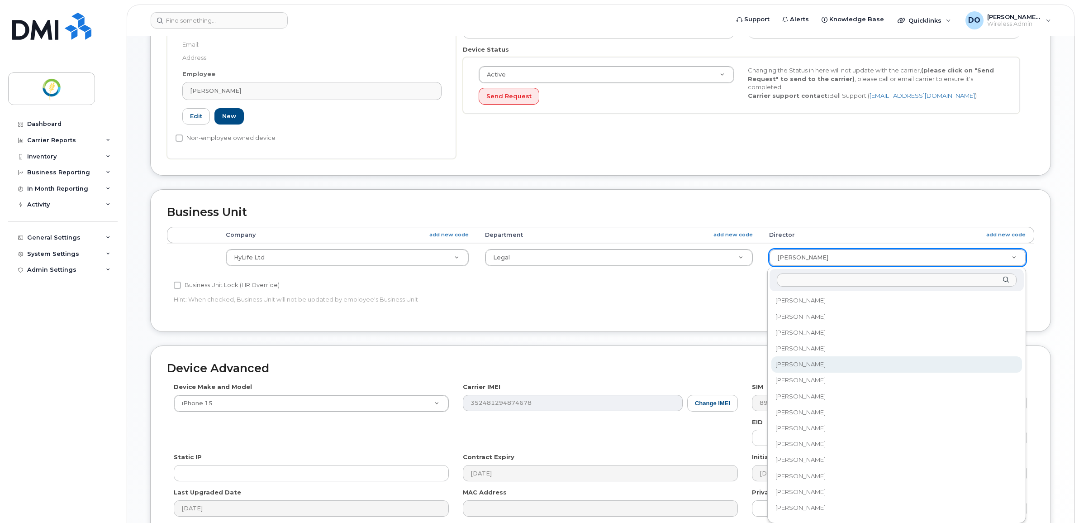
scroll to position [283, 0]
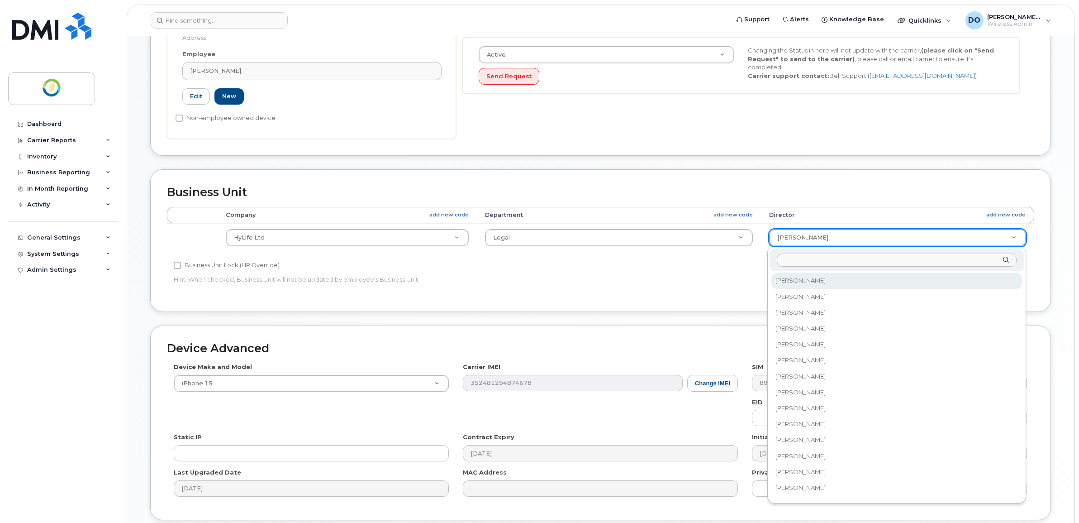
click at [822, 257] on input "text" at bounding box center [896, 259] width 239 height 13
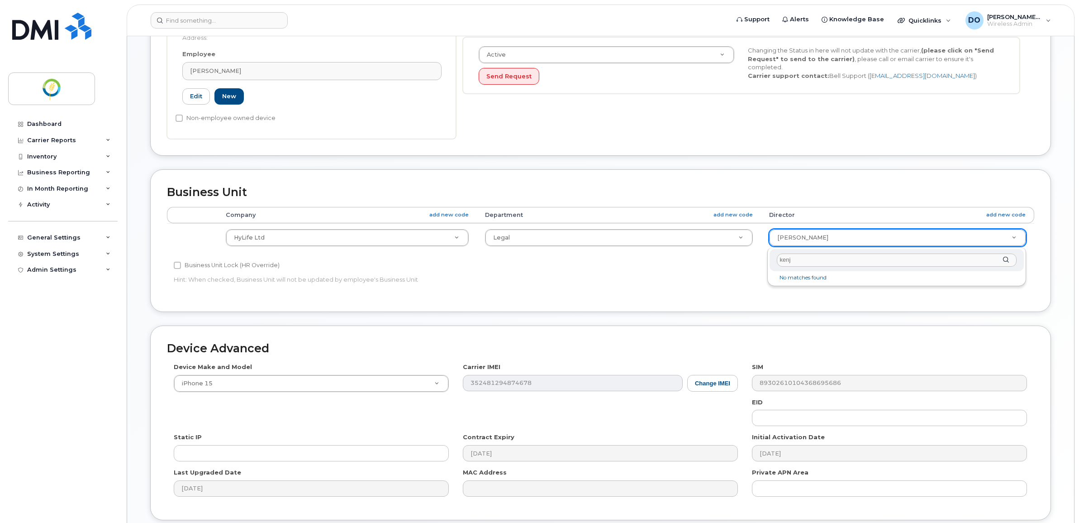
type input "kenji"
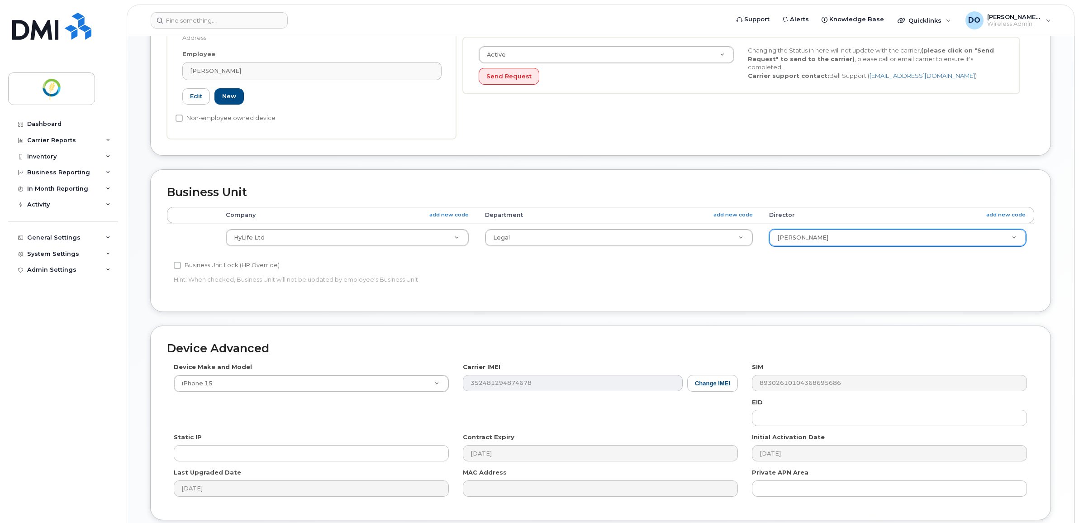
click at [1061, 271] on div "Edit Device Device General LORI DOBBIE Director/EMT Employee Number: 00205 Empl…" at bounding box center [600, 183] width 947 height 766
click at [48, 240] on div "General Settings" at bounding box center [53, 237] width 53 height 7
click at [59, 289] on div "Managers & Employees" at bounding box center [68, 289] width 74 height 8
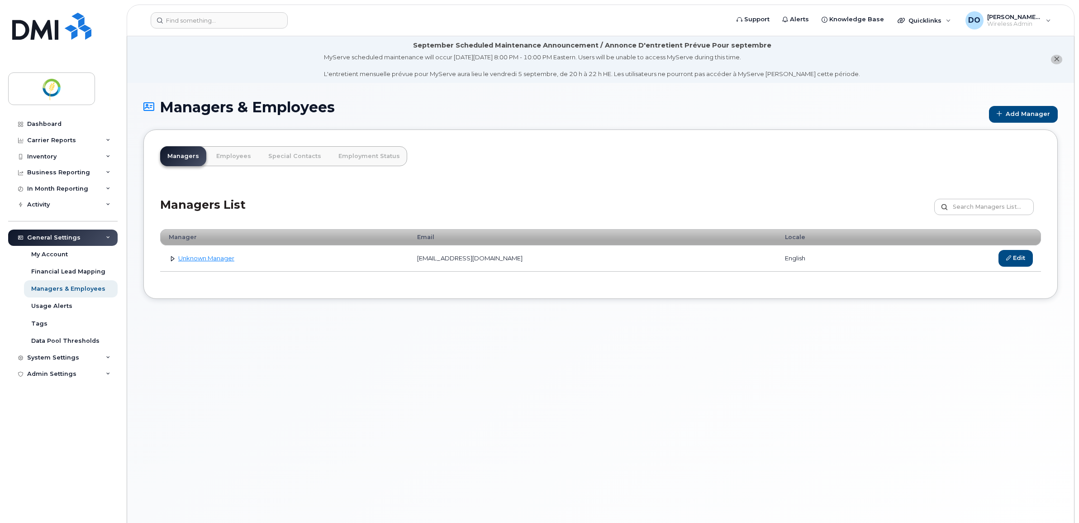
click at [171, 259] on link at bounding box center [172, 258] width 9 height 9
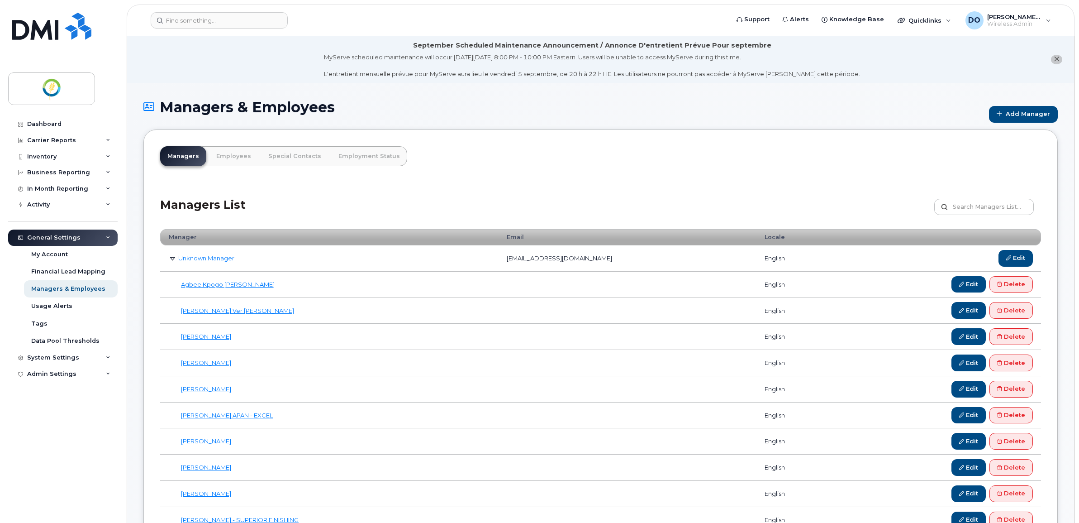
click at [171, 259] on link at bounding box center [172, 258] width 9 height 9
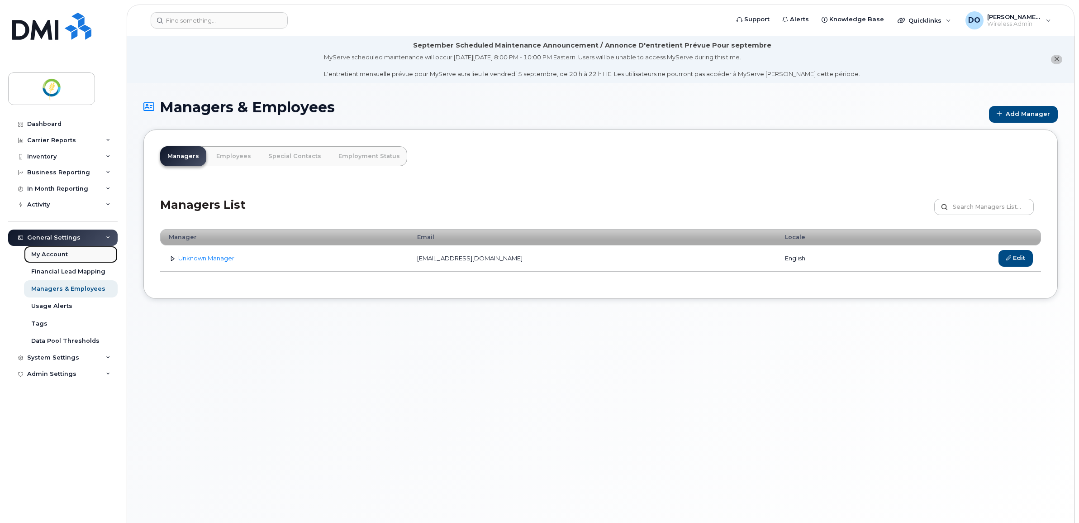
click at [54, 258] on div "My Account" at bounding box center [49, 254] width 37 height 8
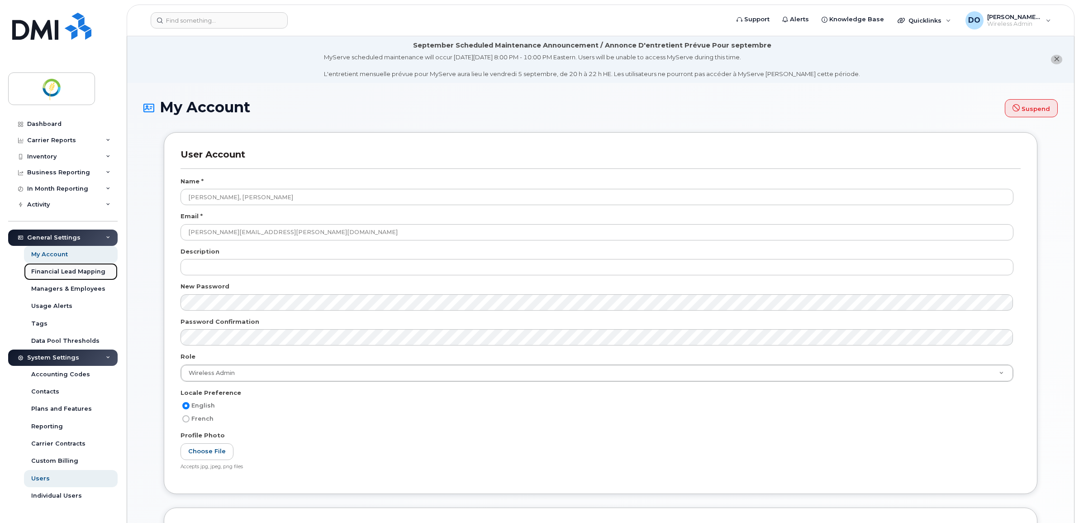
click at [62, 270] on div "Financial Lead Mapping" at bounding box center [68, 271] width 74 height 8
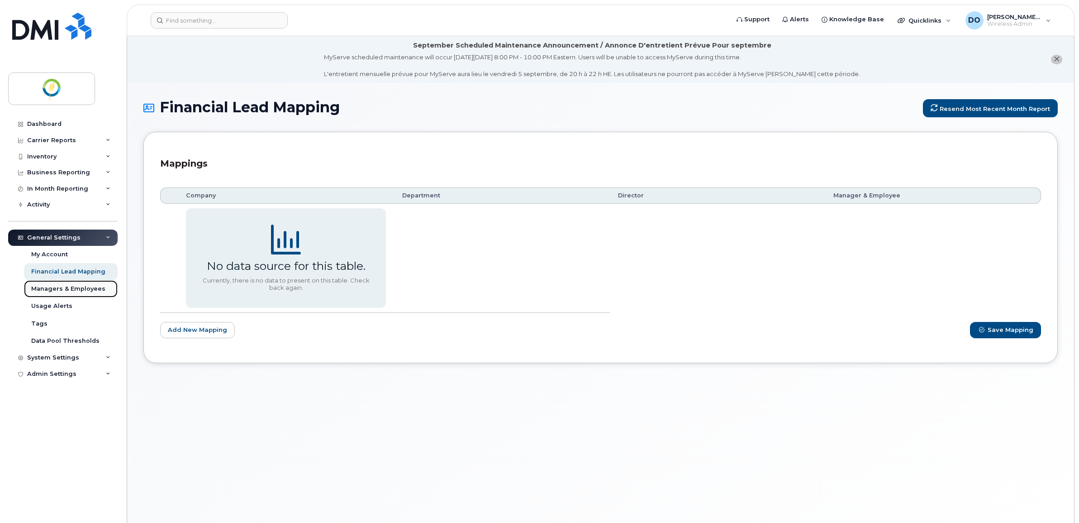
click at [80, 291] on div "Managers & Employees" at bounding box center [68, 289] width 74 height 8
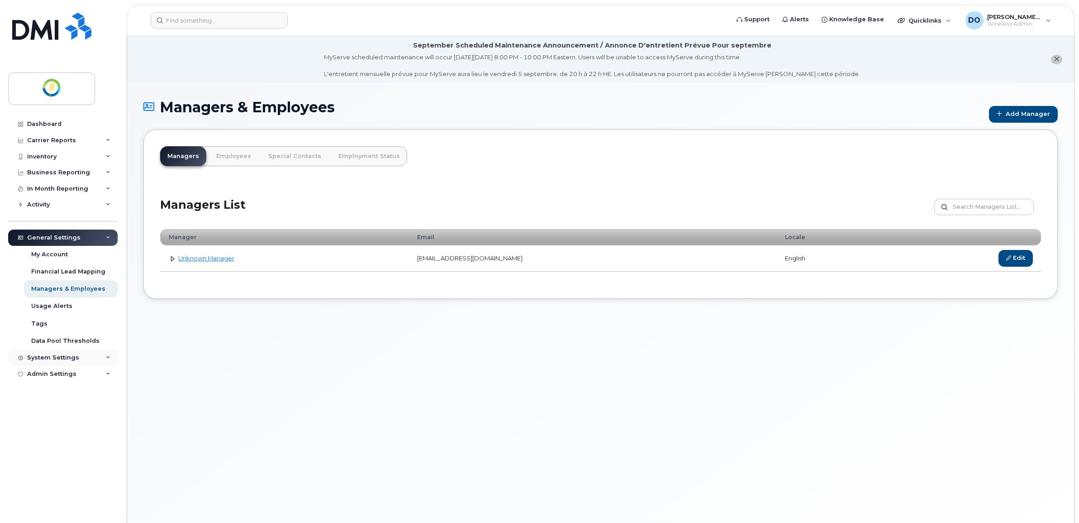
click at [52, 357] on div "System Settings" at bounding box center [53, 357] width 52 height 7
click at [59, 376] on div "Accounting Codes" at bounding box center [60, 374] width 59 height 8
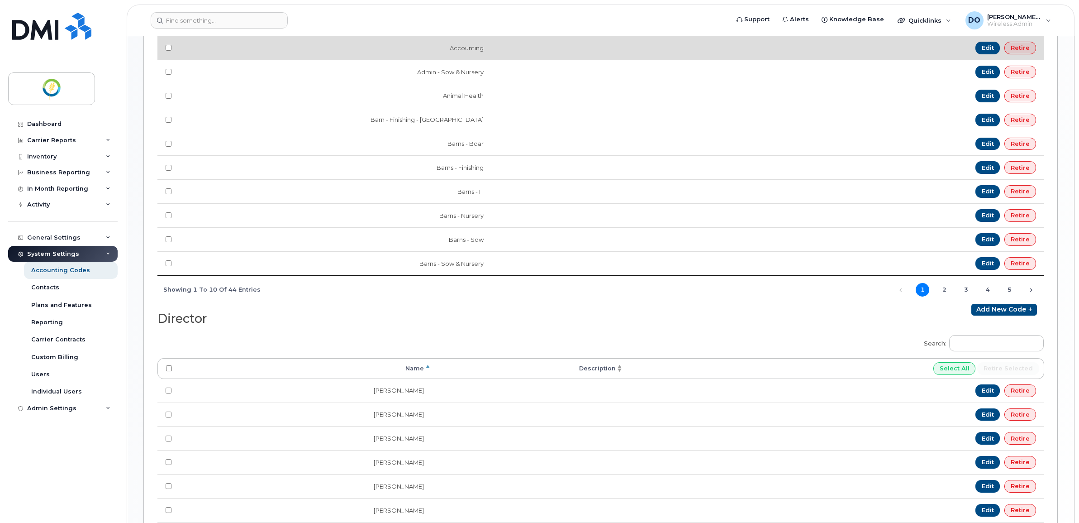
scroll to position [622, 0]
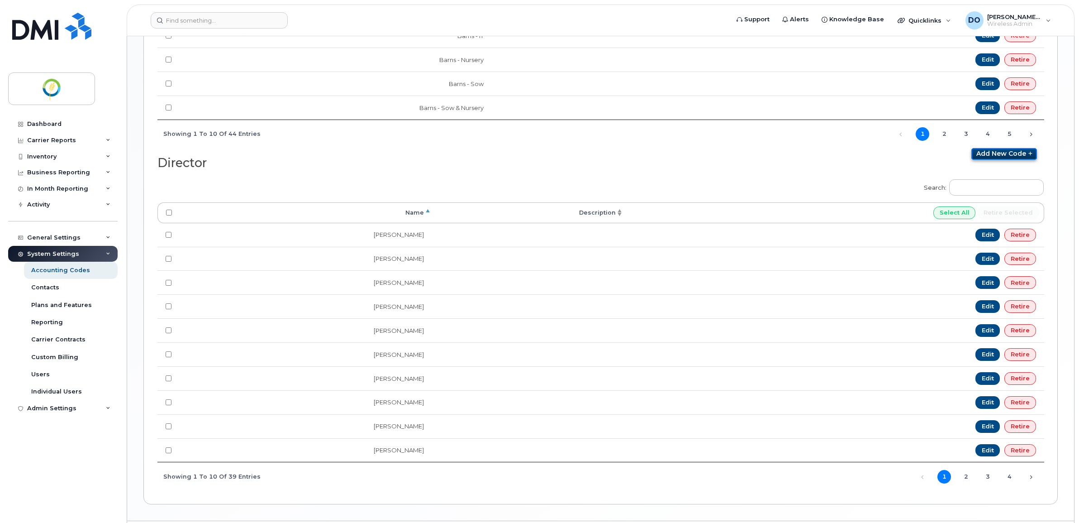
click at [1006, 160] on link "Add new code" at bounding box center [1004, 154] width 66 height 12
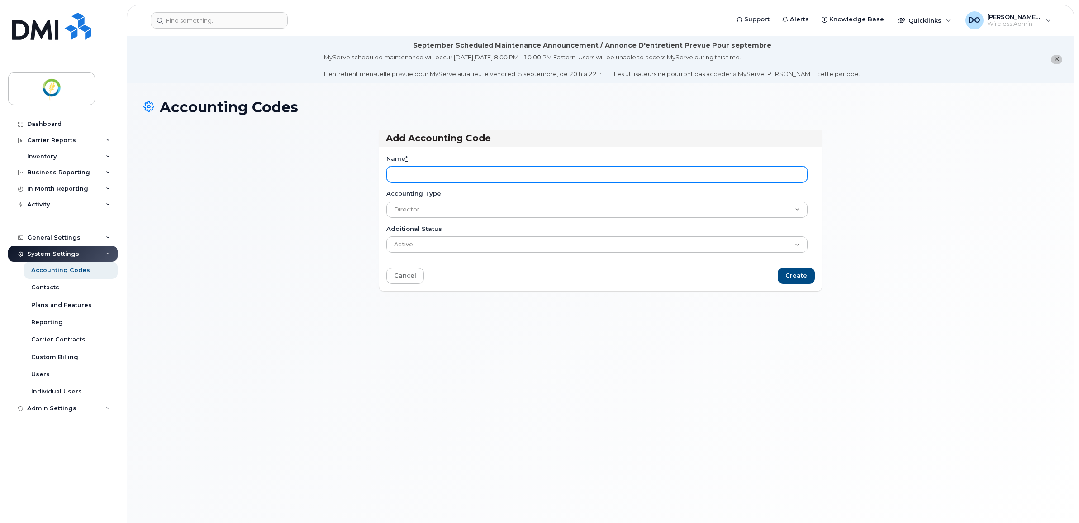
click at [422, 170] on input "Name *" at bounding box center [596, 174] width 421 height 16
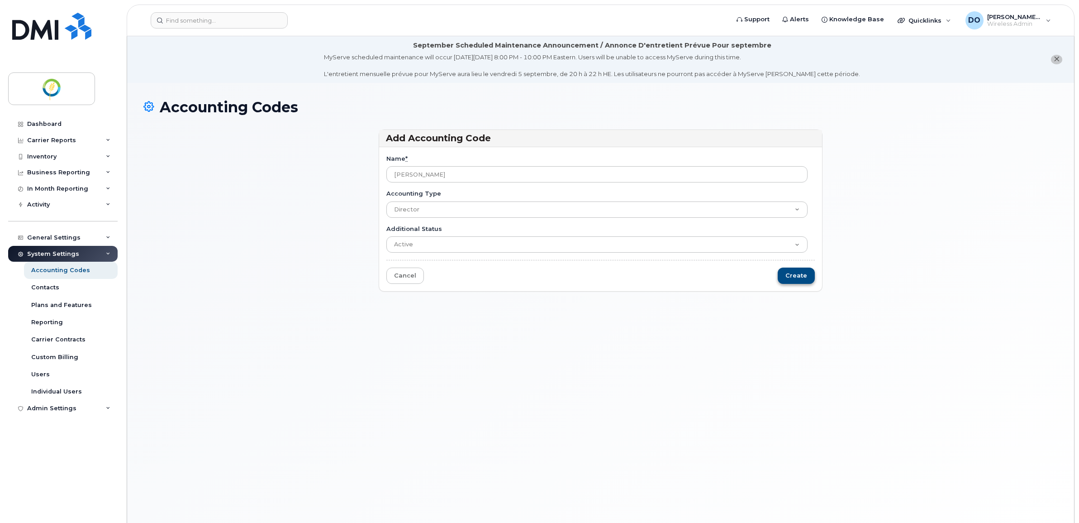
type input "Kenji Fukagawa"
click at [790, 271] on input "Create" at bounding box center [796, 275] width 37 height 17
type input "Saving..."
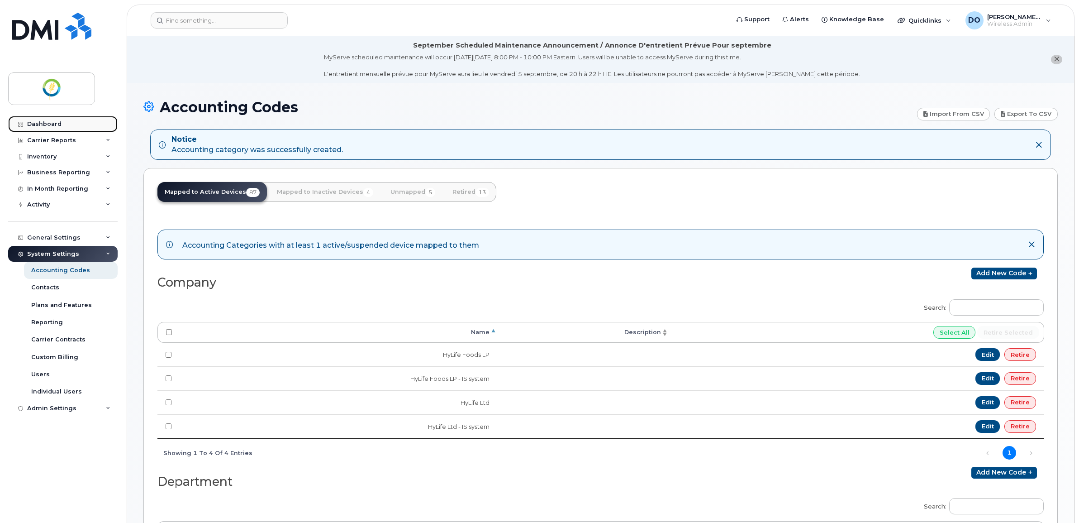
click at [38, 121] on div "Dashboard" at bounding box center [44, 123] width 34 height 7
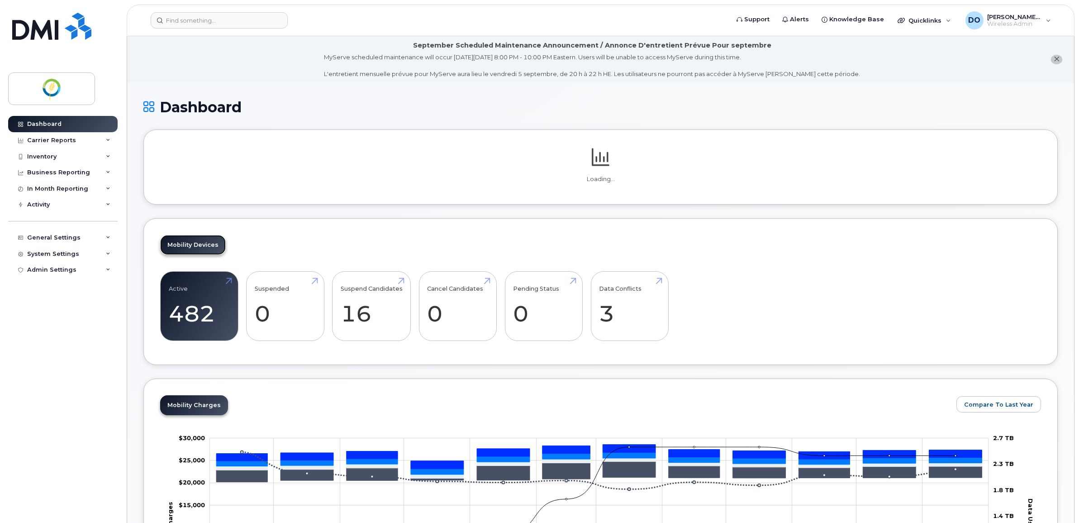
click at [203, 255] on link "Mobility Devices" at bounding box center [193, 245] width 66 height 20
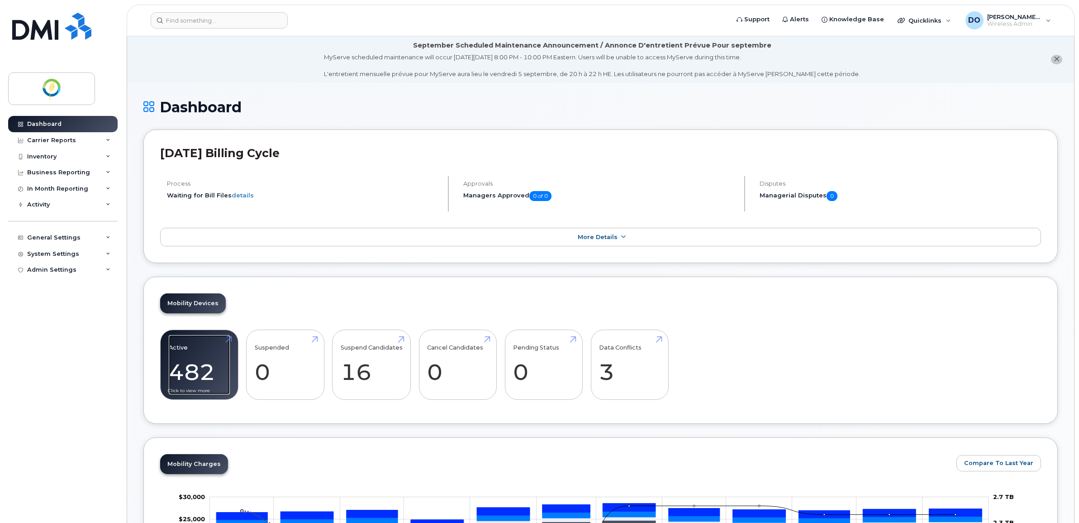
click at [205, 352] on link "Active 482" at bounding box center [199, 365] width 61 height 60
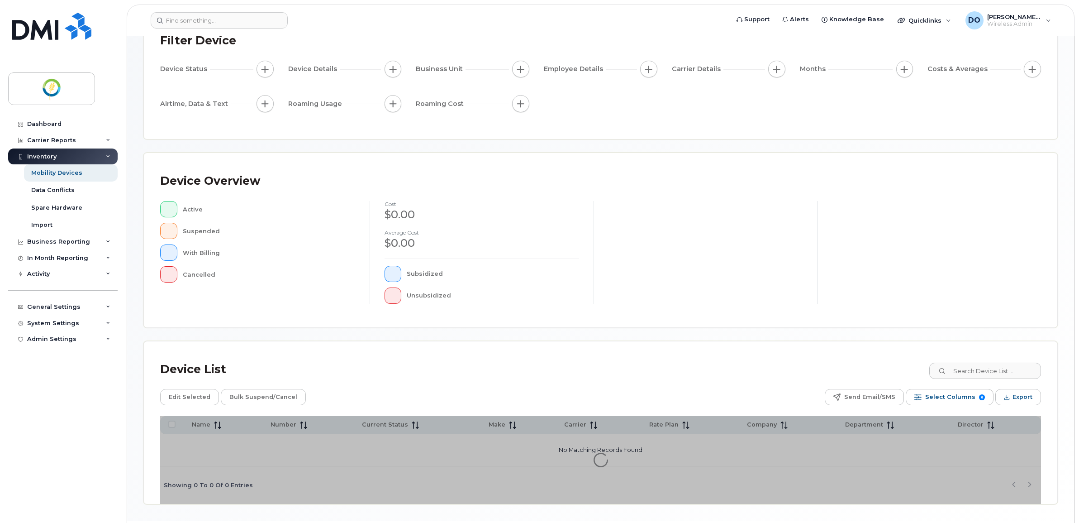
scroll to position [100, 0]
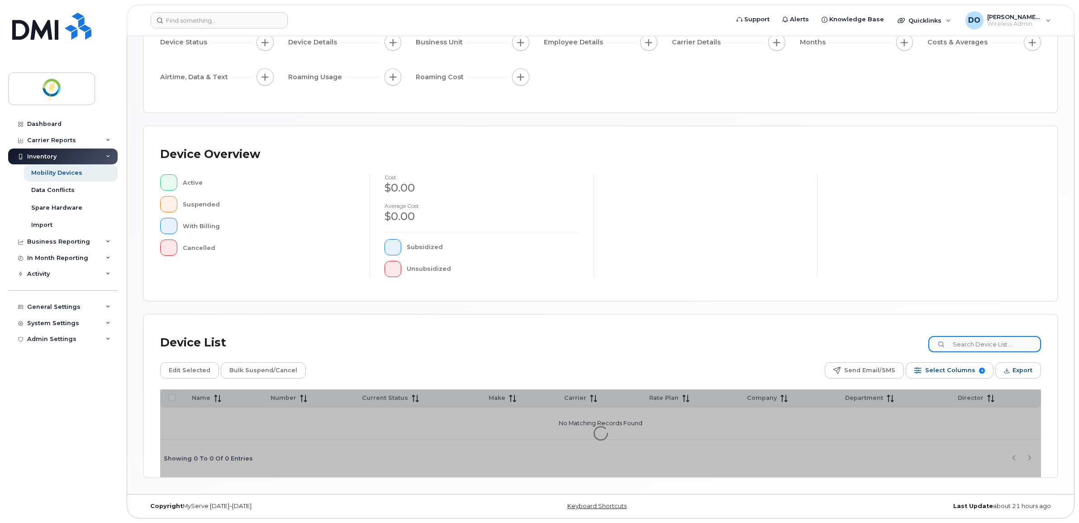
click at [983, 344] on input at bounding box center [984, 344] width 113 height 16
type input "[PERSON_NAME]"
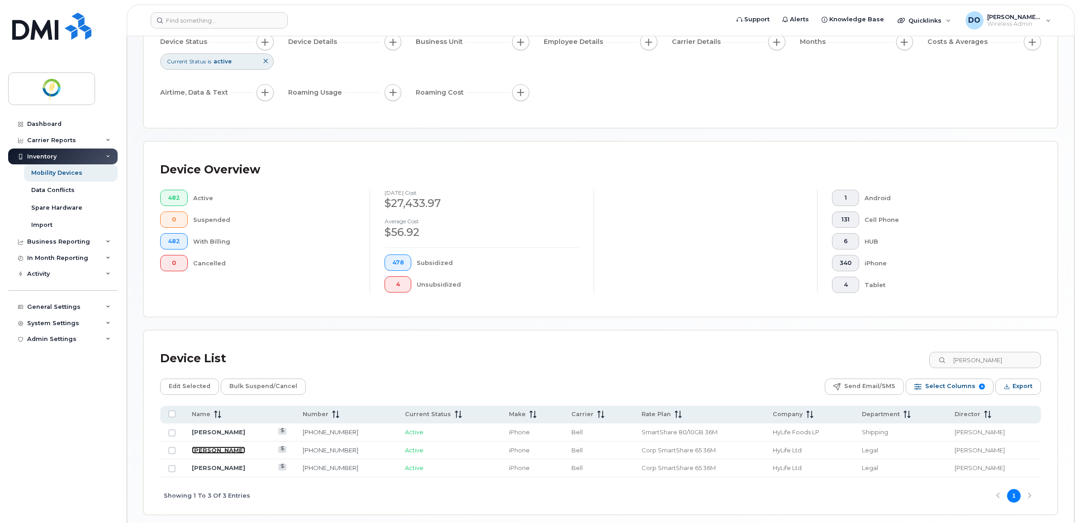
click at [215, 451] on link "[PERSON_NAME]" at bounding box center [218, 449] width 53 height 7
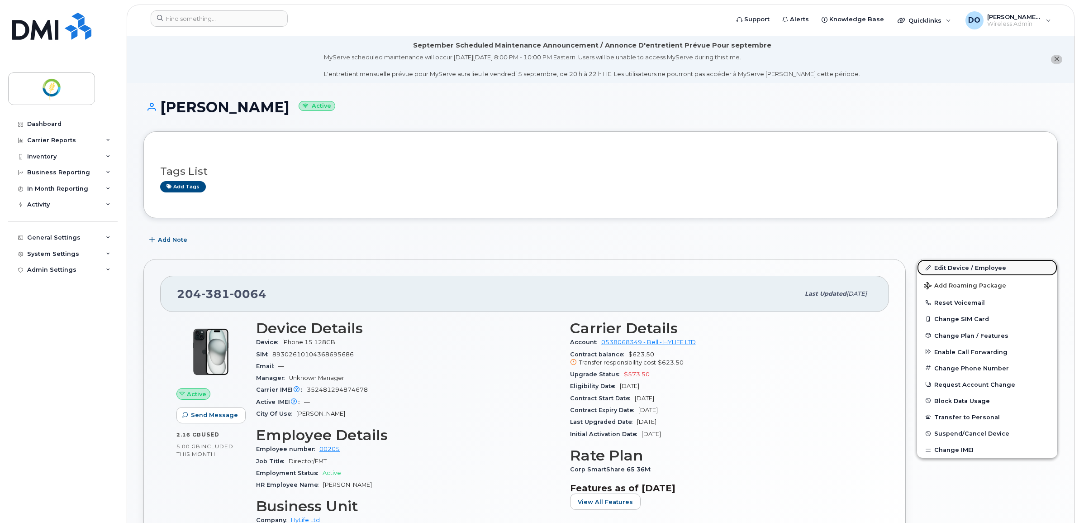
click at [971, 264] on link "Edit Device / Employee" at bounding box center [987, 267] width 140 height 16
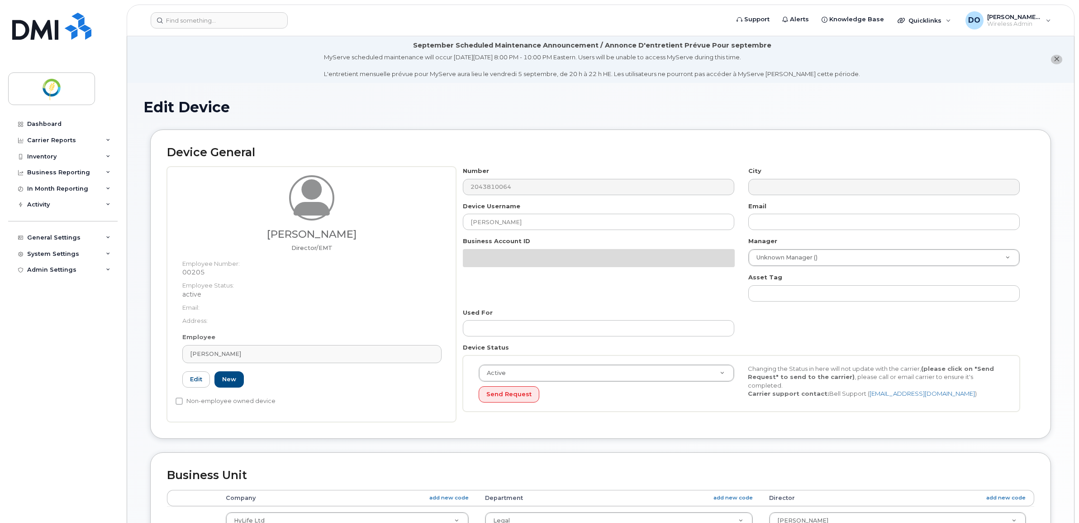
select select "29336448"
select select "29336461"
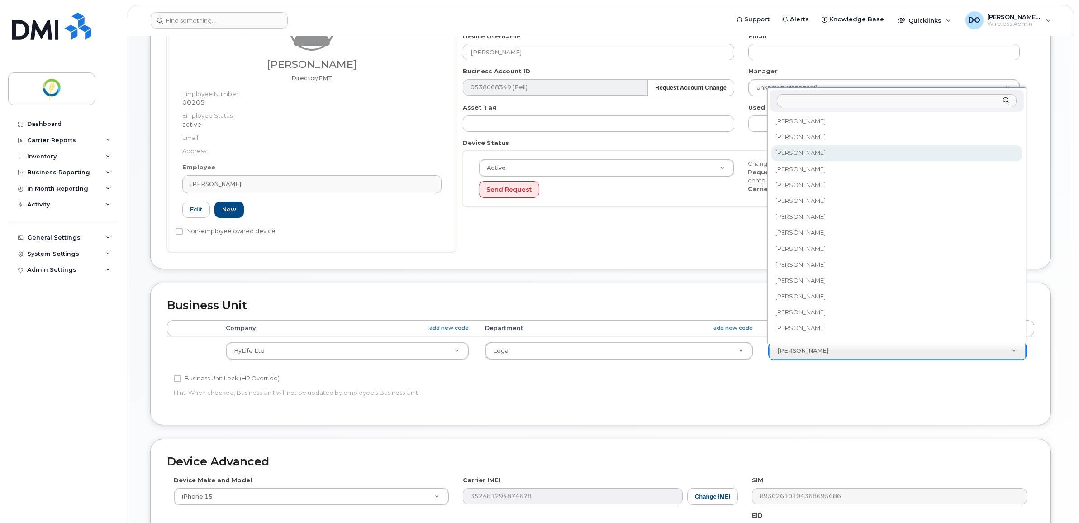
scroll to position [113, 0]
select select "35995885"
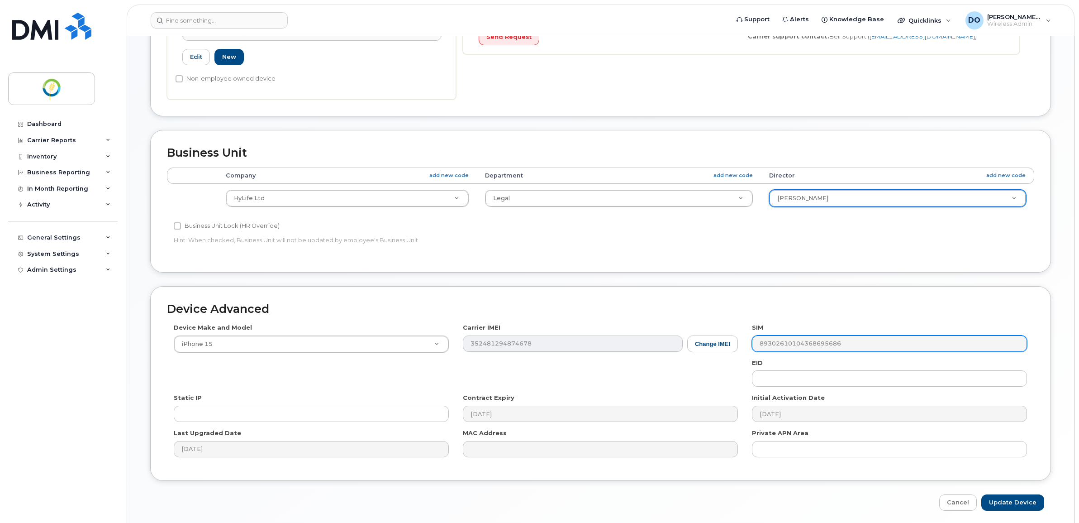
scroll to position [339, 0]
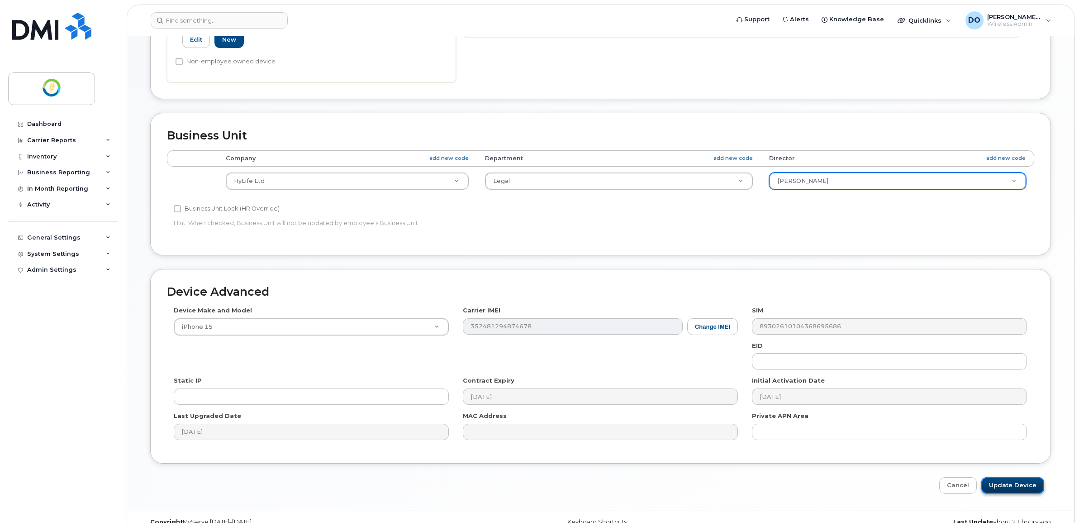
click at [1010, 486] on input "Update Device" at bounding box center [1012, 485] width 63 height 17
type input "Saving..."
